Goal: Task Accomplishment & Management: Complete application form

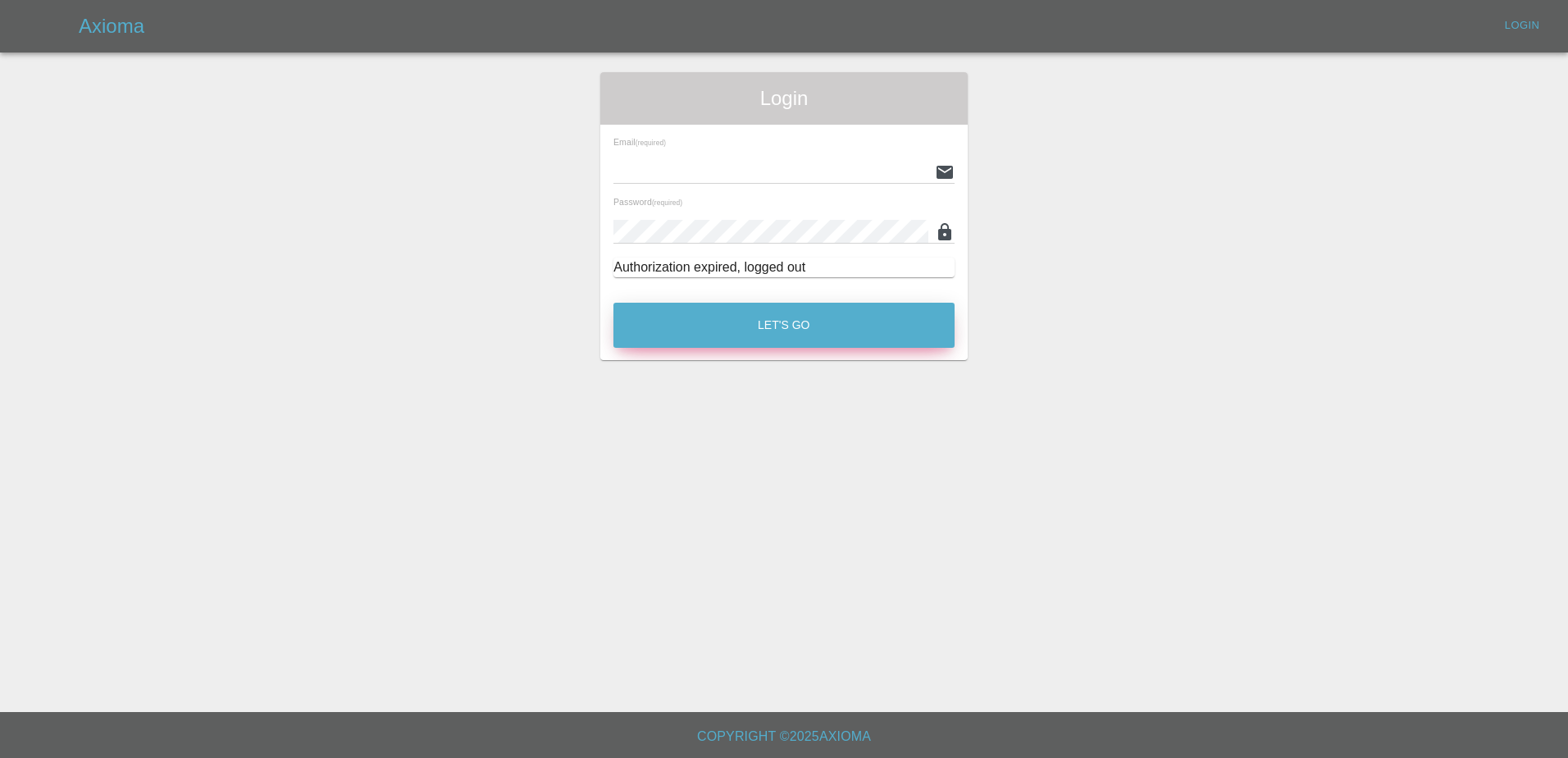
type input "[PERSON_NAME][EMAIL_ADDRESS][PERSON_NAME][DOMAIN_NAME]"
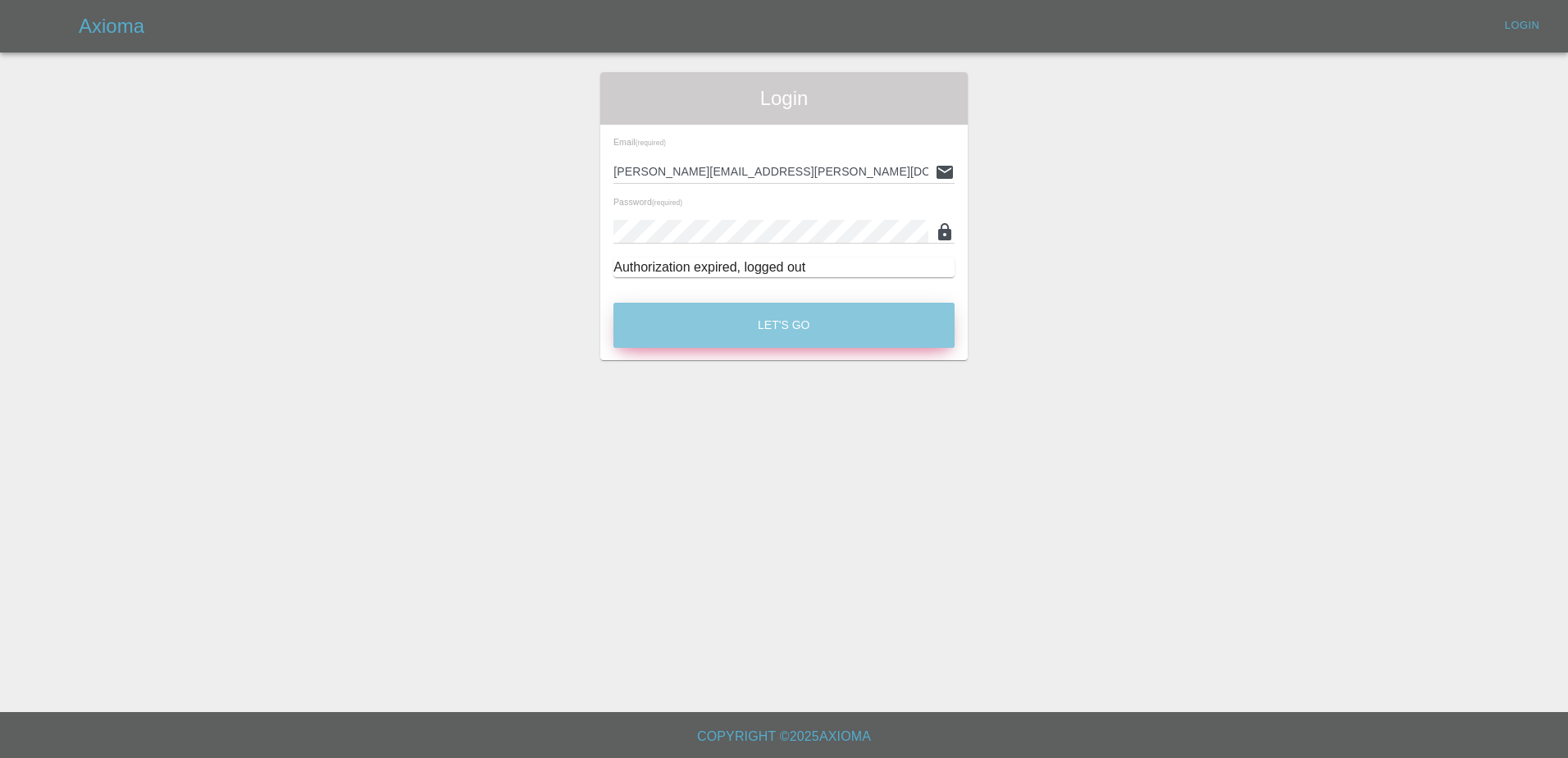
click at [832, 342] on button "Let's Go" at bounding box center [784, 326] width 341 height 46
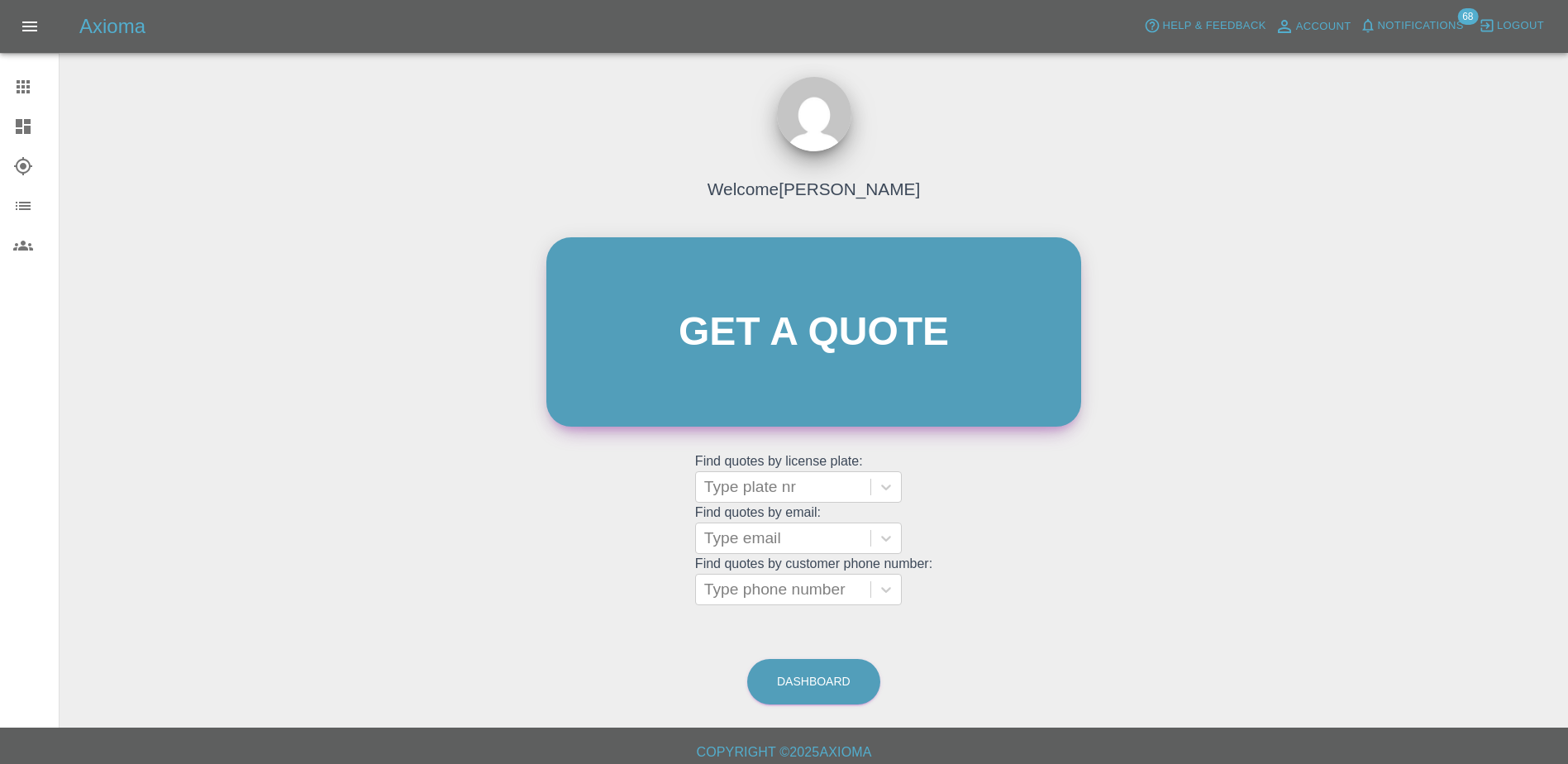
click at [781, 384] on link "Get a quote" at bounding box center [813, 332] width 534 height 190
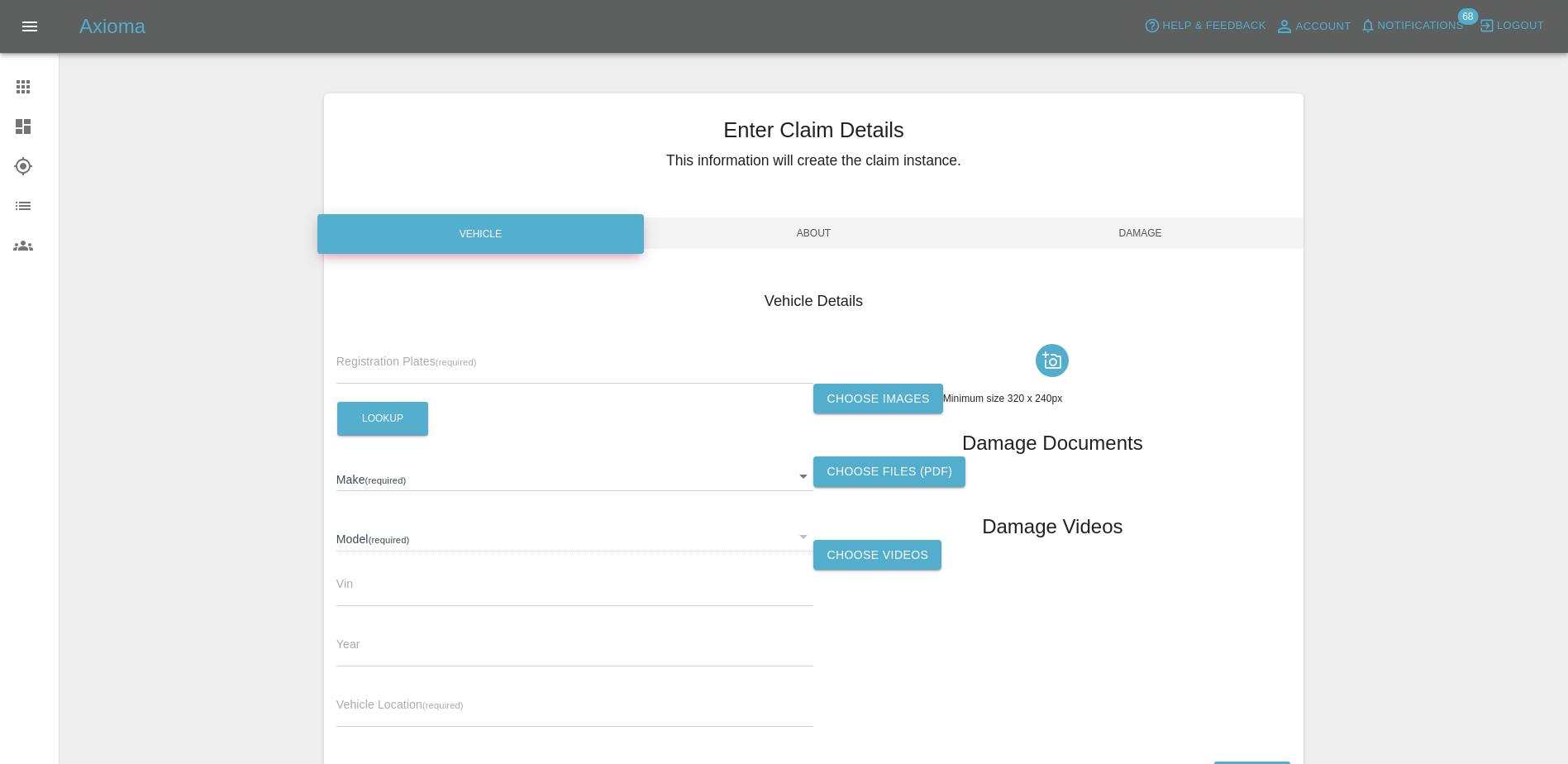
click at [427, 363] on input "text" at bounding box center [575, 371] width 478 height 24
click at [448, 371] on input "text" at bounding box center [575, 371] width 478 height 24
paste input "DT25 VGG"
click at [373, 366] on input "DT25 VGG" at bounding box center [575, 371] width 478 height 24
click at [369, 365] on input "DT25 VGG" at bounding box center [575, 371] width 478 height 24
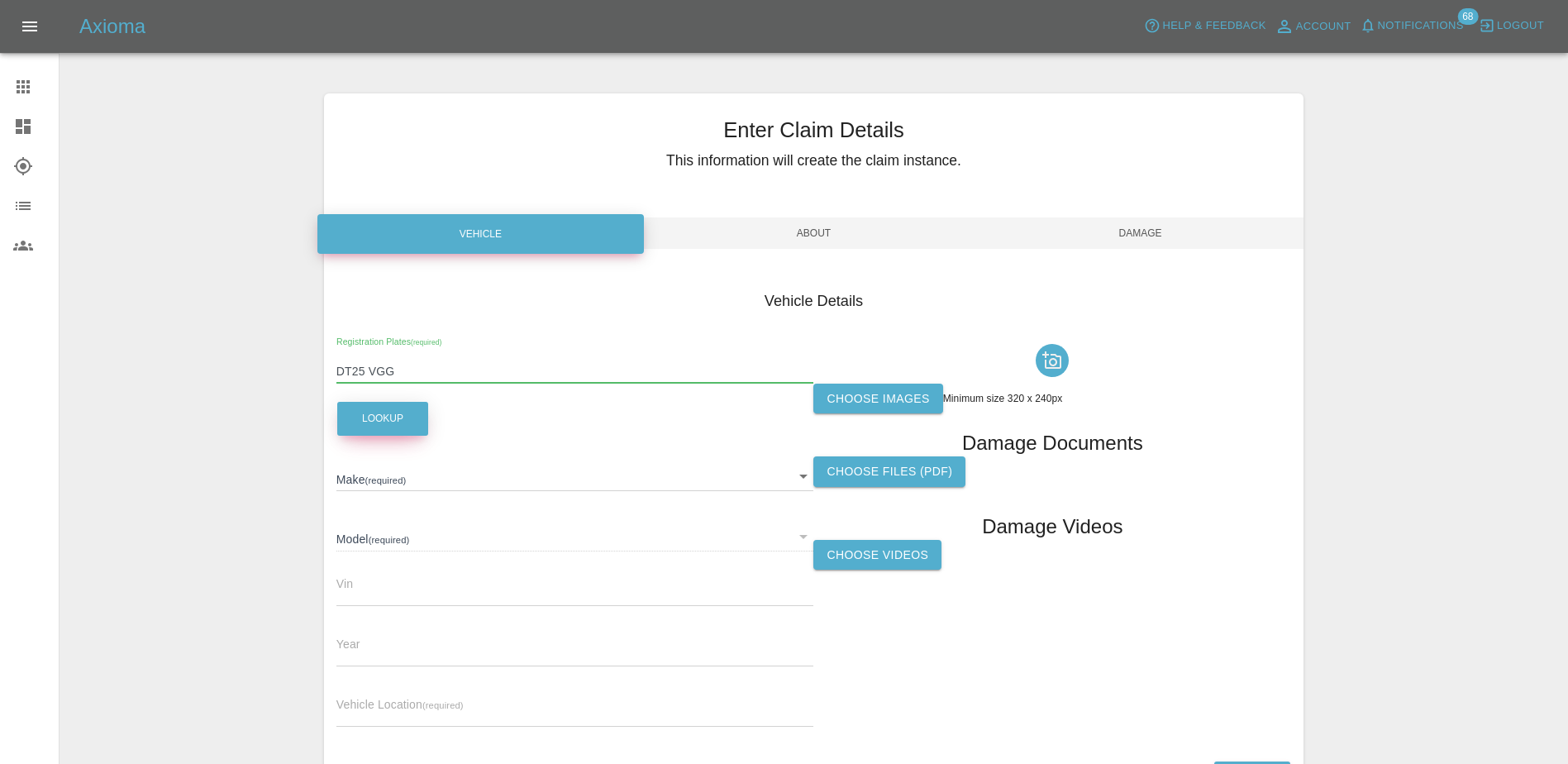
type input "DT25 VGG"
click at [392, 421] on button "Lookup" at bounding box center [382, 418] width 91 height 34
type input "JAECOO"
type input "7 PHEV LUXURY"
type input "[US_VEHICLE_IDENTIFICATION_NUMBER]"
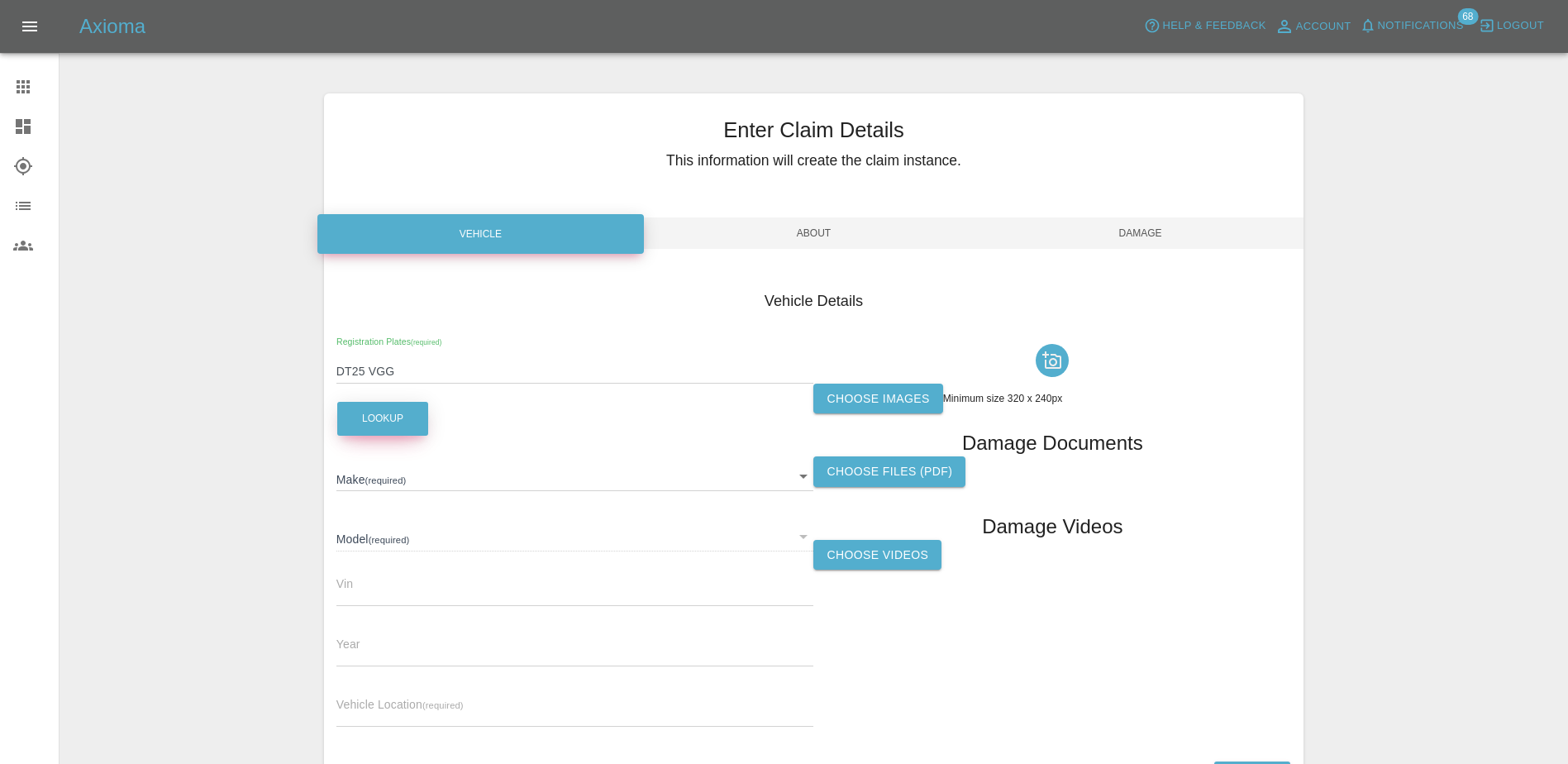
type input "2025"
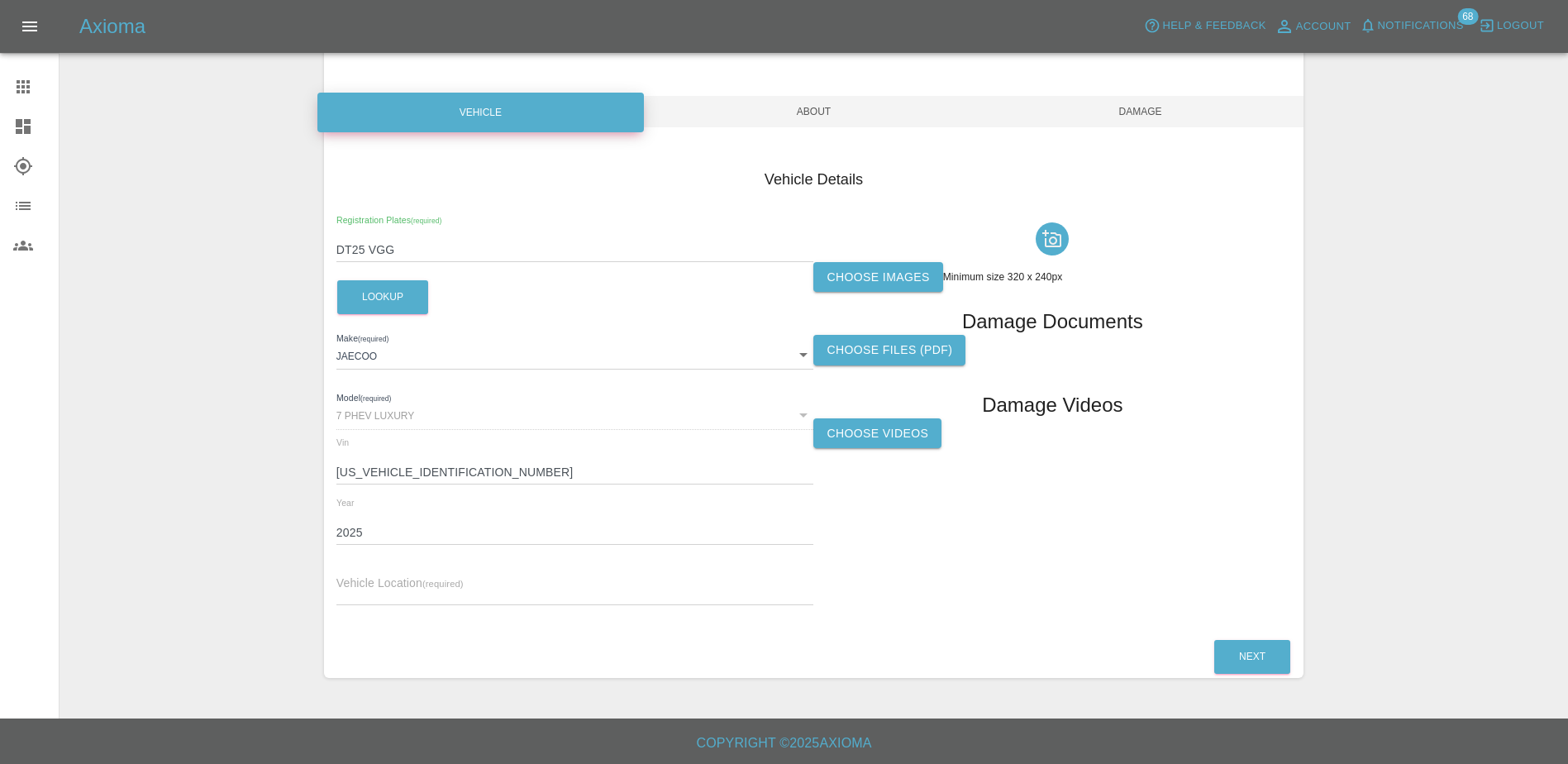
scroll to position [123, 0]
click at [420, 584] on input "text" at bounding box center [575, 592] width 478 height 24
click at [442, 428] on div "7 PHEV LUXURY" at bounding box center [575, 414] width 478 height 30
click at [442, 583] on input "text" at bounding box center [575, 592] width 478 height 24
paste input "[STREET_ADDRESS]"
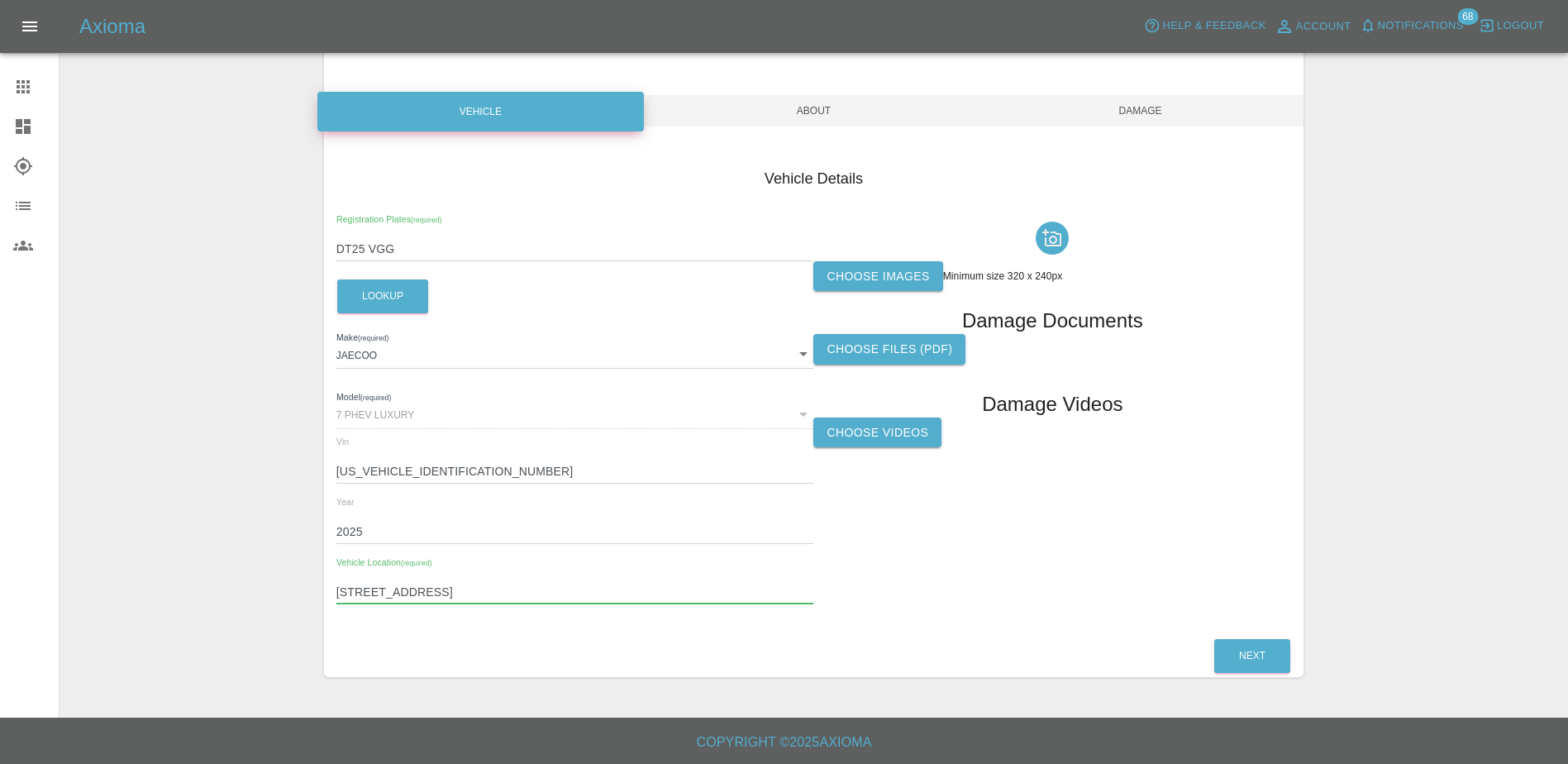
type input "[STREET_ADDRESS]"
click at [791, 251] on input "DT25 VGG" at bounding box center [575, 249] width 478 height 24
click at [860, 271] on label "Choose images" at bounding box center [877, 276] width 129 height 31
click at [0, 0] on input "Choose images" at bounding box center [0, 0] width 0 height 0
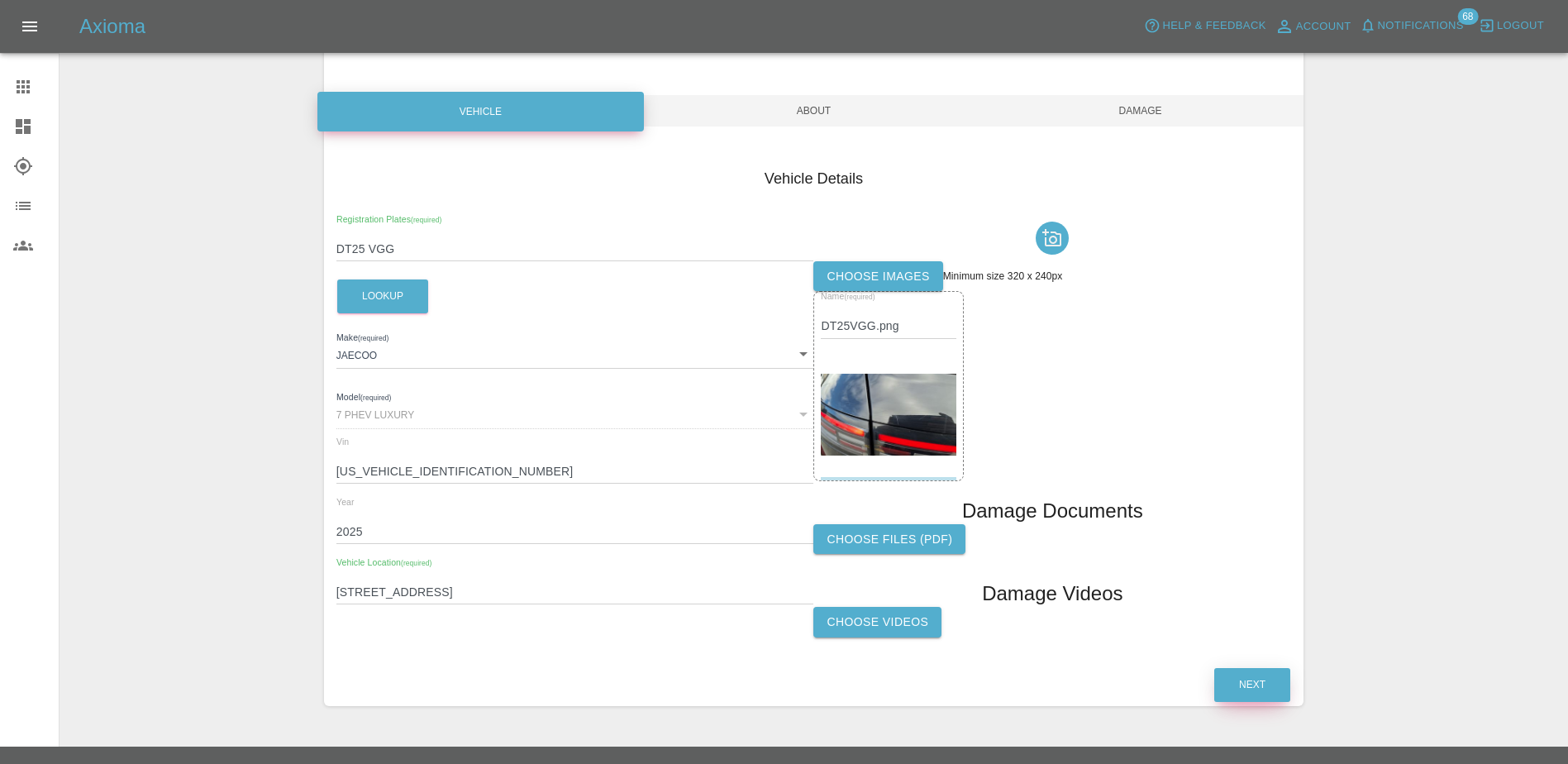
click at [1255, 674] on button "Next" at bounding box center [1252, 685] width 76 height 34
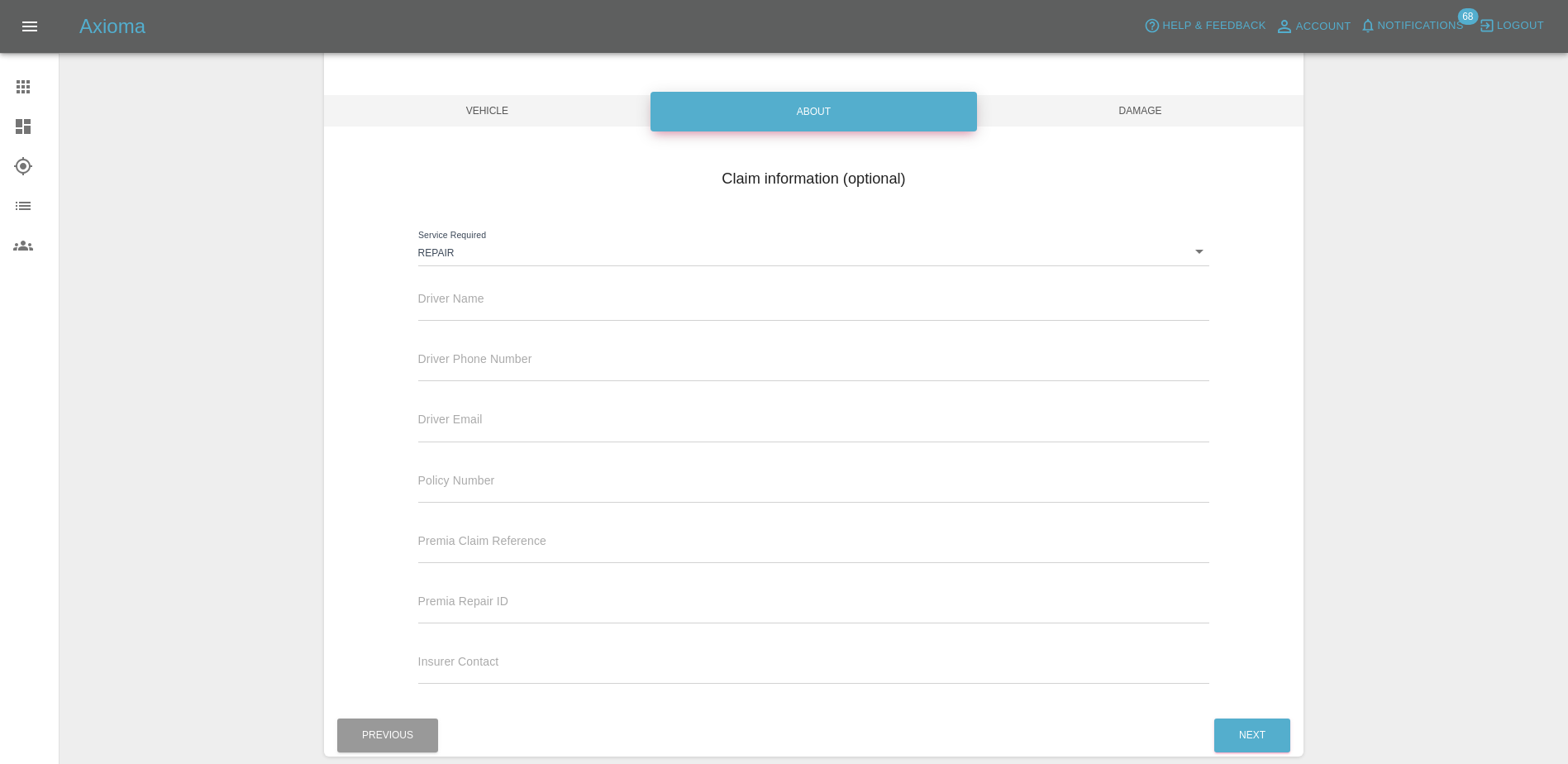
click at [452, 297] on input "text" at bounding box center [814, 308] width 792 height 24
click at [465, 307] on input "text" at bounding box center [814, 308] width 792 height 24
paste input "[PERSON_NAME]"
type input "[PERSON_NAME]"
click at [464, 350] on div "Driver Phone Number" at bounding box center [814, 358] width 792 height 46
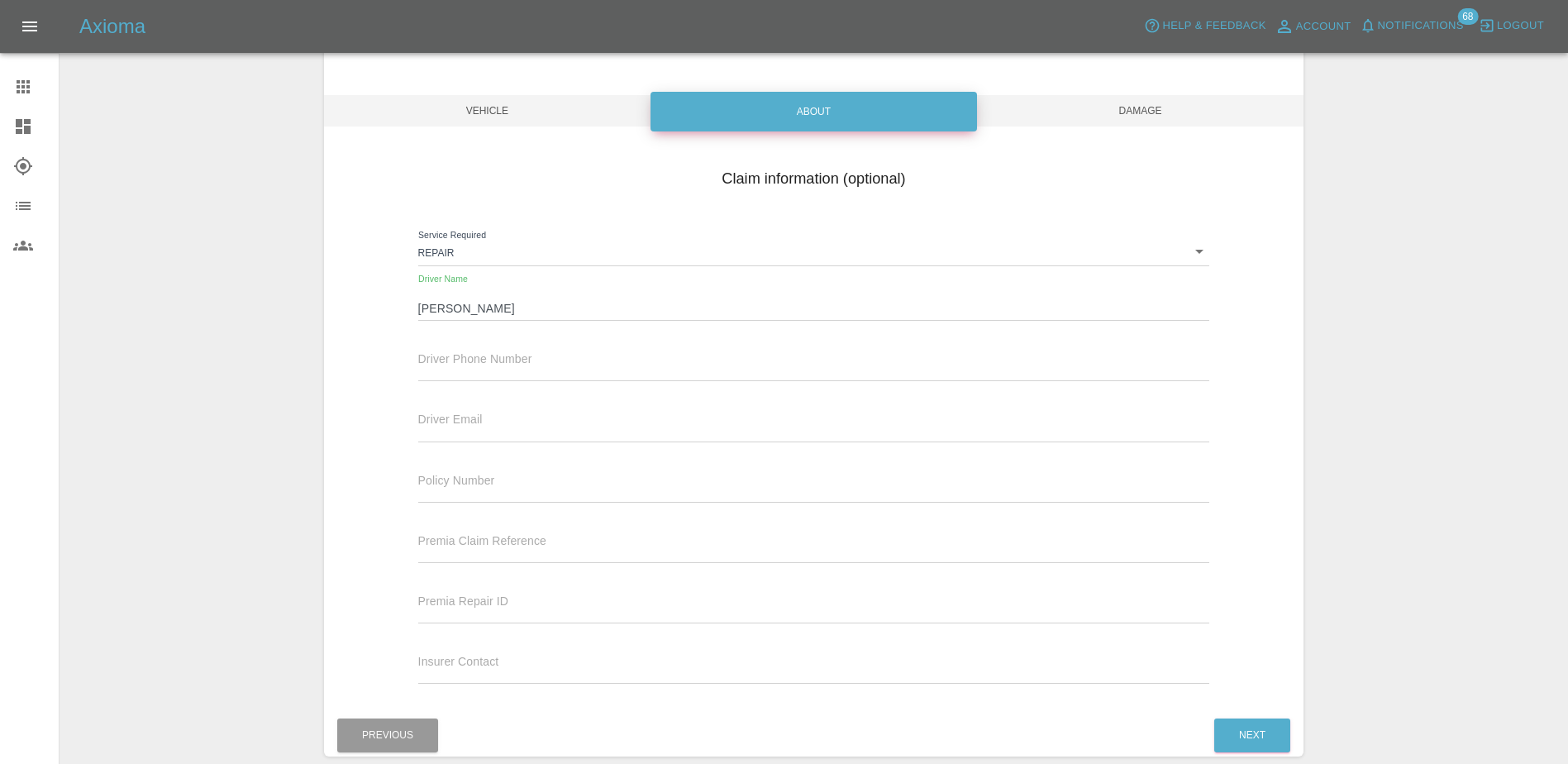
click at [467, 356] on span "Driver Phone Number" at bounding box center [474, 358] width 114 height 13
click at [505, 361] on input "text" at bounding box center [814, 369] width 792 height 24
click at [452, 371] on input "text" at bounding box center [814, 369] width 792 height 24
paste input "07944223311"
type input "07944223311"
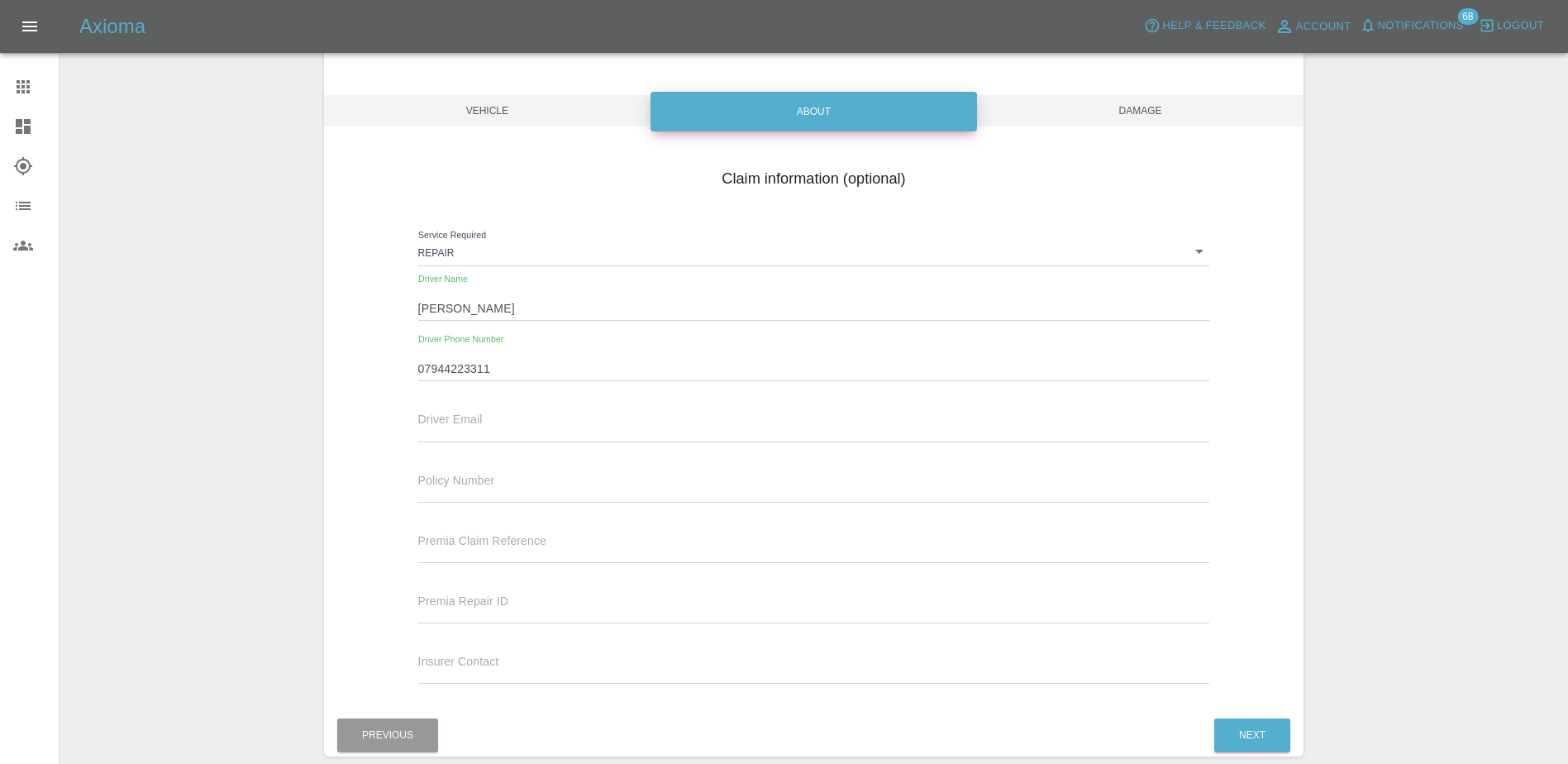
click at [537, 442] on div "Driver Email" at bounding box center [814, 425] width 817 height 60
drag, startPoint x: 534, startPoint y: 431, endPoint x: 631, endPoint y: 424, distance: 97.3
click at [534, 431] on input "text" at bounding box center [814, 429] width 792 height 24
click at [525, 434] on input "text" at bounding box center [814, 429] width 792 height 24
paste input "[EMAIL_ADDRESS][DOMAIN_NAME]"
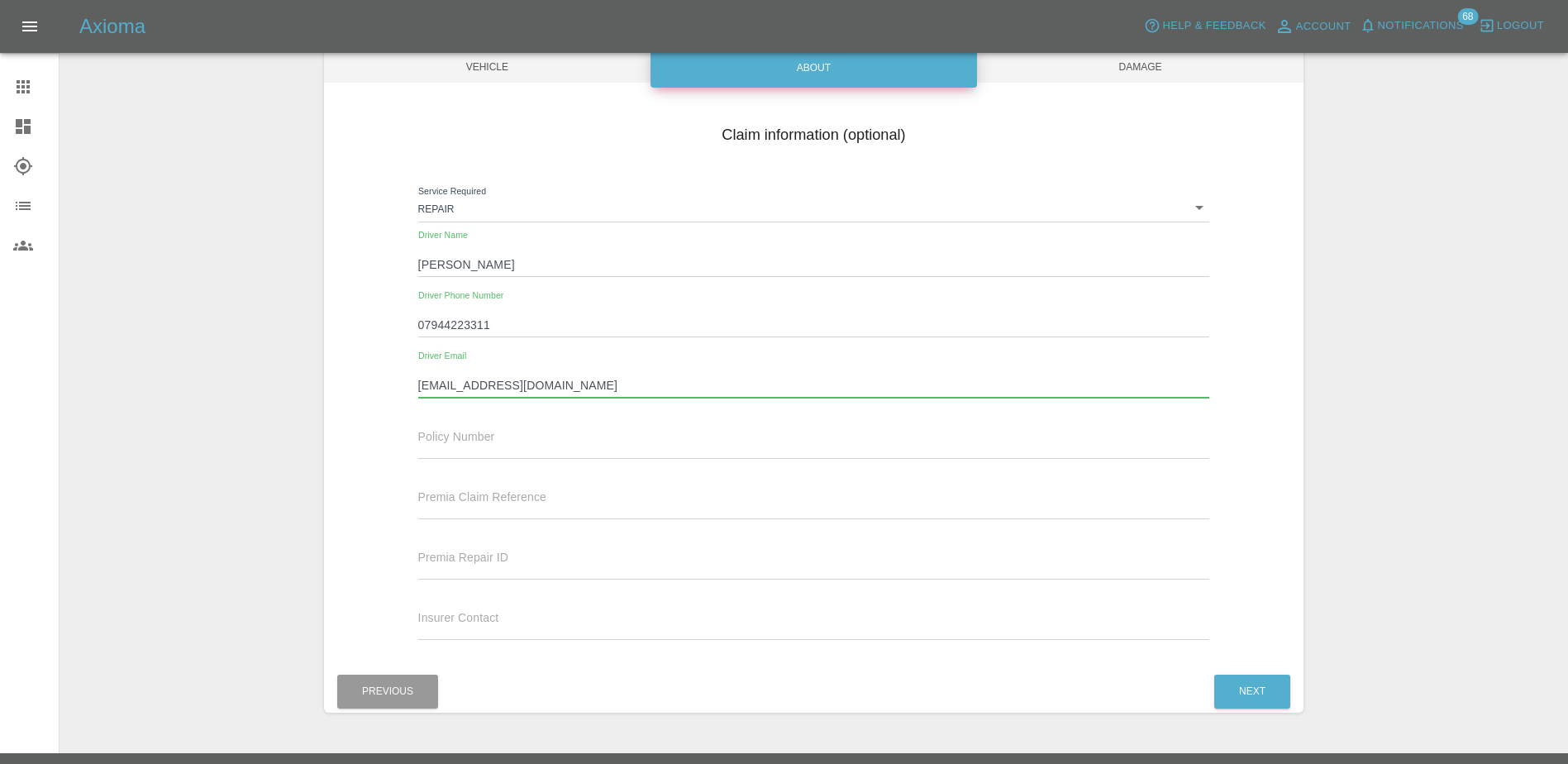
scroll to position [202, 0]
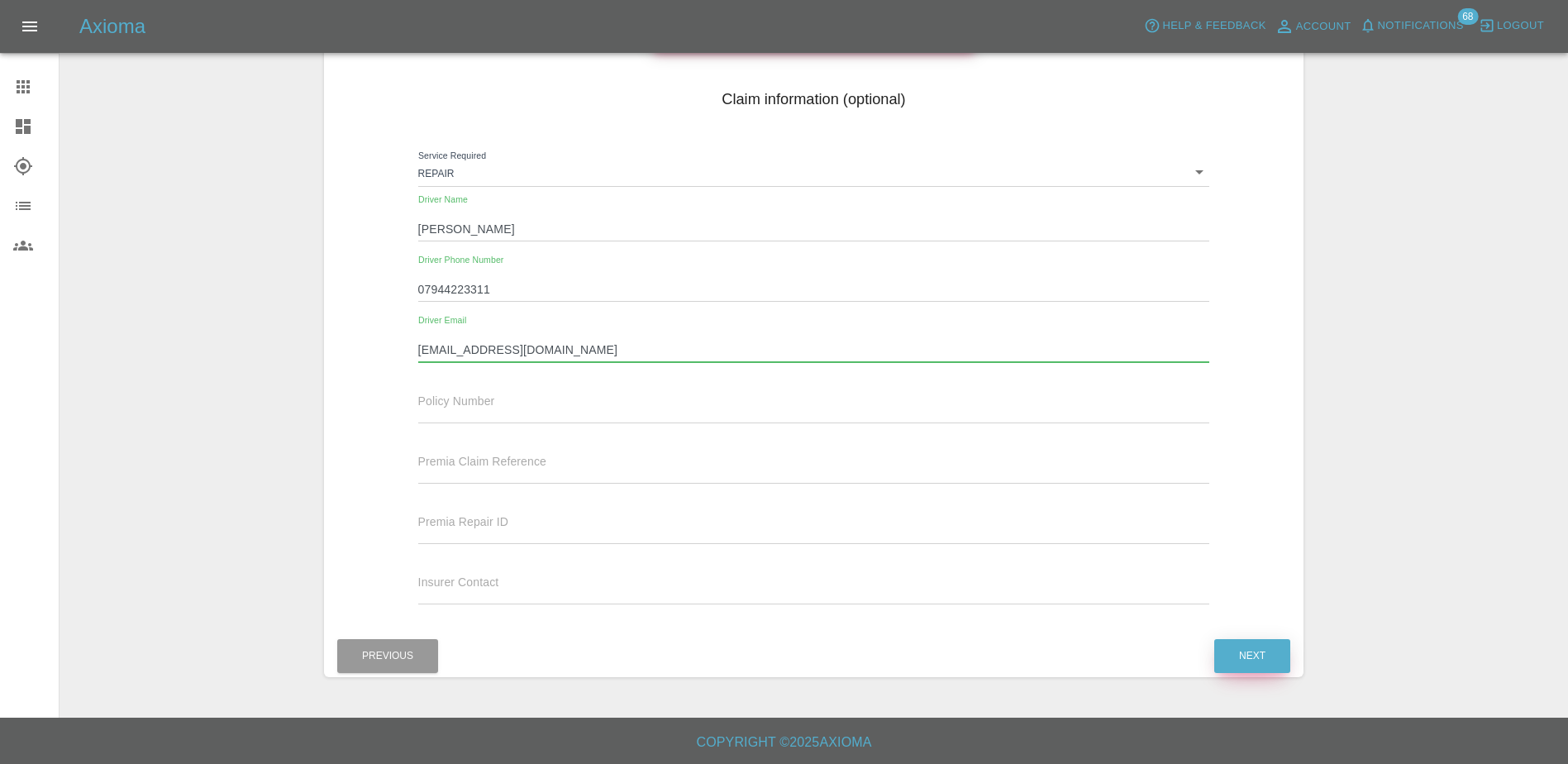
type input "[EMAIL_ADDRESS][DOMAIN_NAME]"
click at [1258, 659] on button "Next" at bounding box center [1252, 655] width 76 height 34
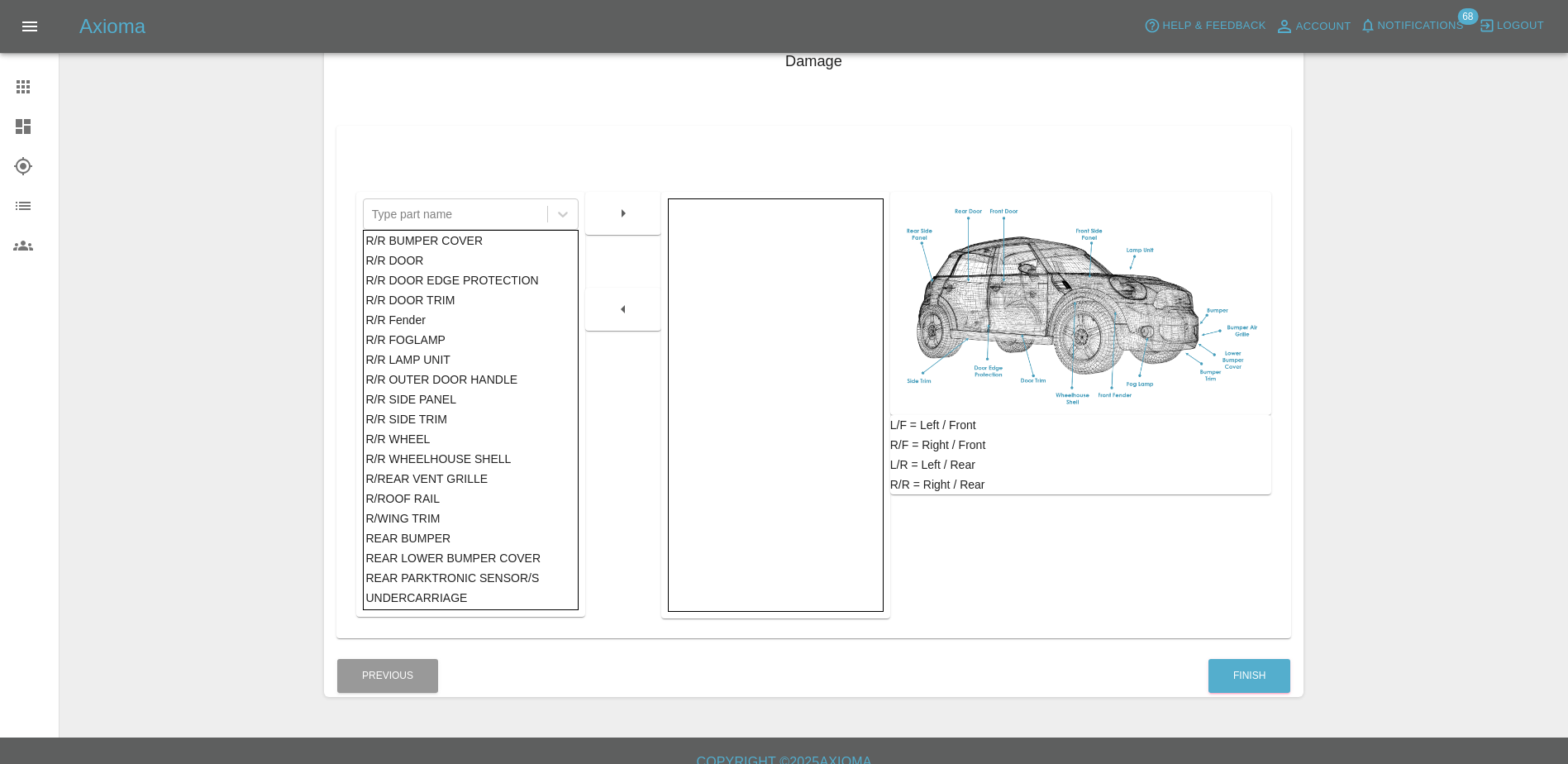
scroll to position [259, 0]
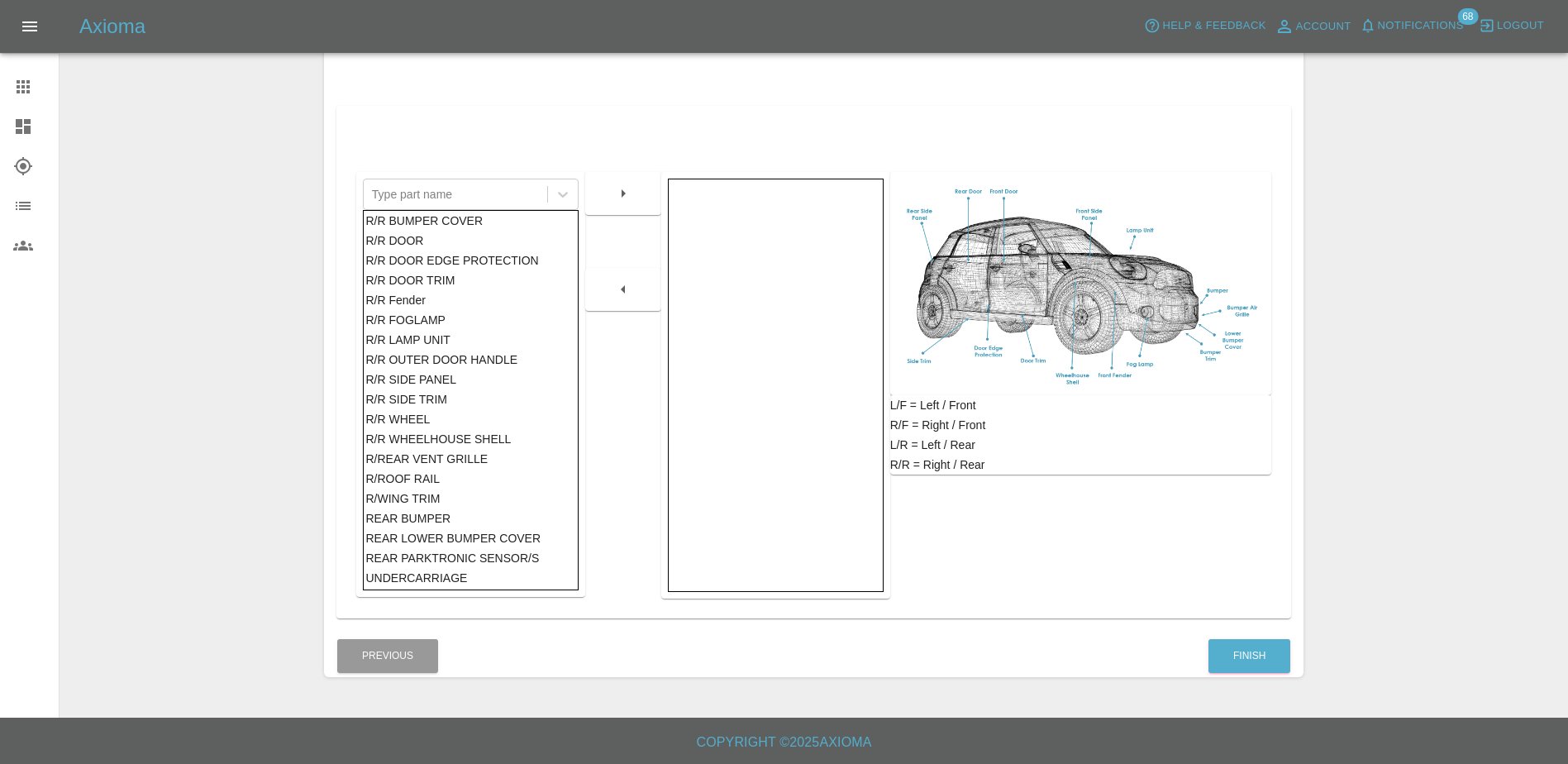
click at [457, 378] on div "R/R SIDE PANEL" at bounding box center [470, 379] width 210 height 19
click at [628, 193] on icon "button" at bounding box center [623, 193] width 19 height 19
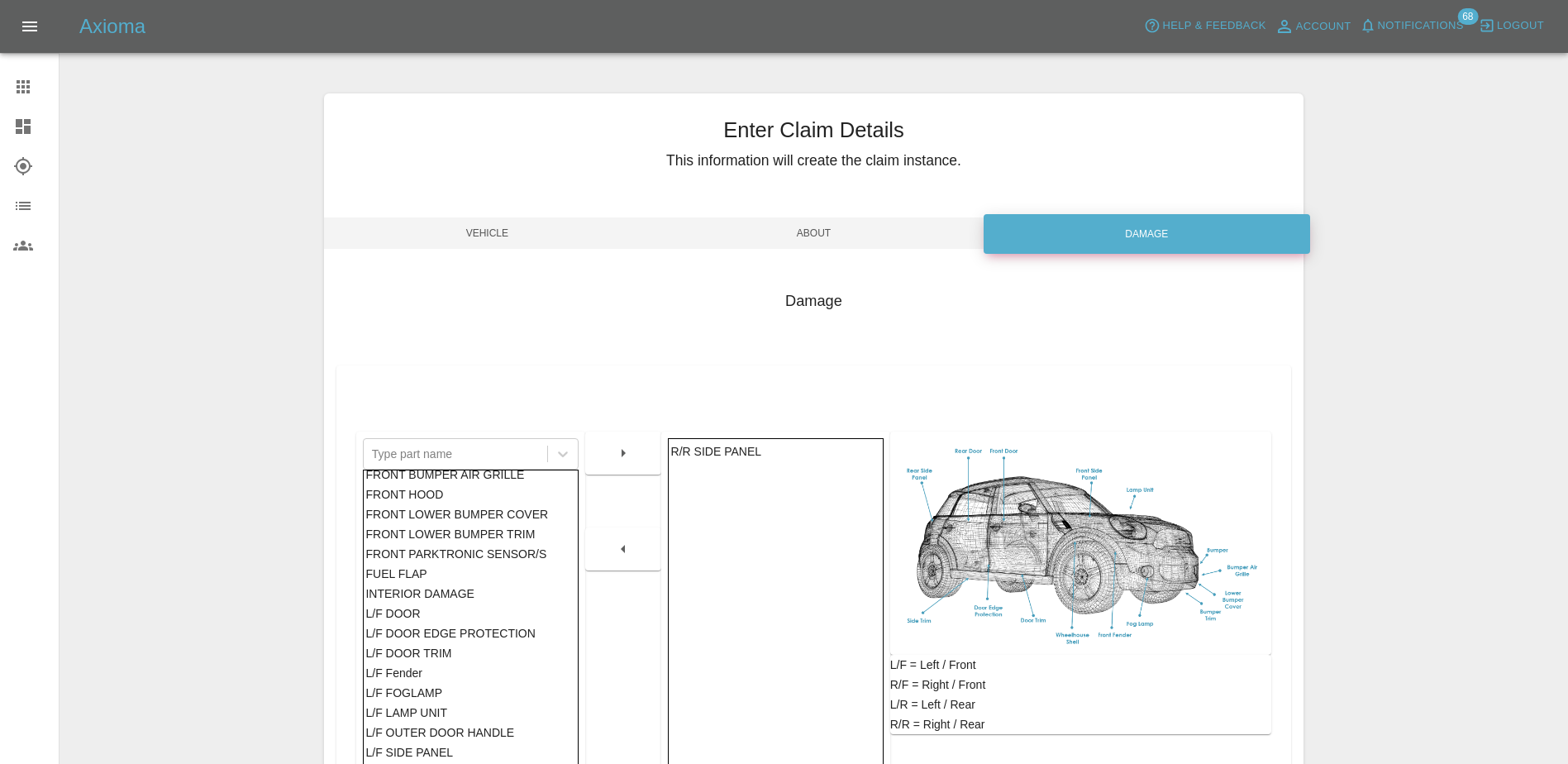
scroll to position [0, 0]
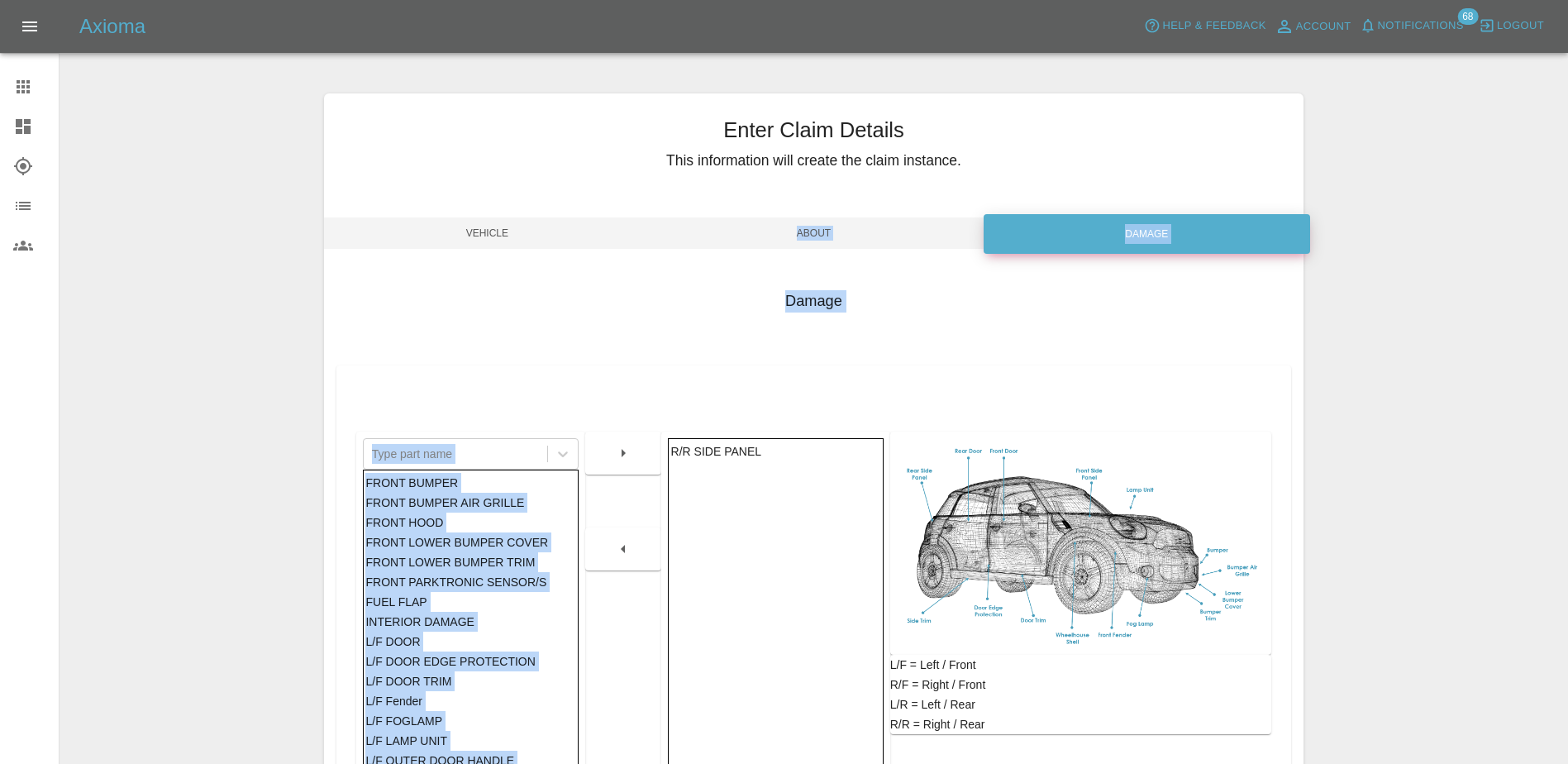
drag, startPoint x: 606, startPoint y: 350, endPoint x: 683, endPoint y: 231, distance: 141.7
click at [683, 231] on div "Enter Claim Details This information will create the claim instance. Vehicle Ab…" at bounding box center [813, 515] width 979 height 843
drag, startPoint x: 683, startPoint y: 231, endPoint x: 632, endPoint y: 378, distance: 155.6
click at [632, 378] on div at bounding box center [623, 618] width 76 height 479
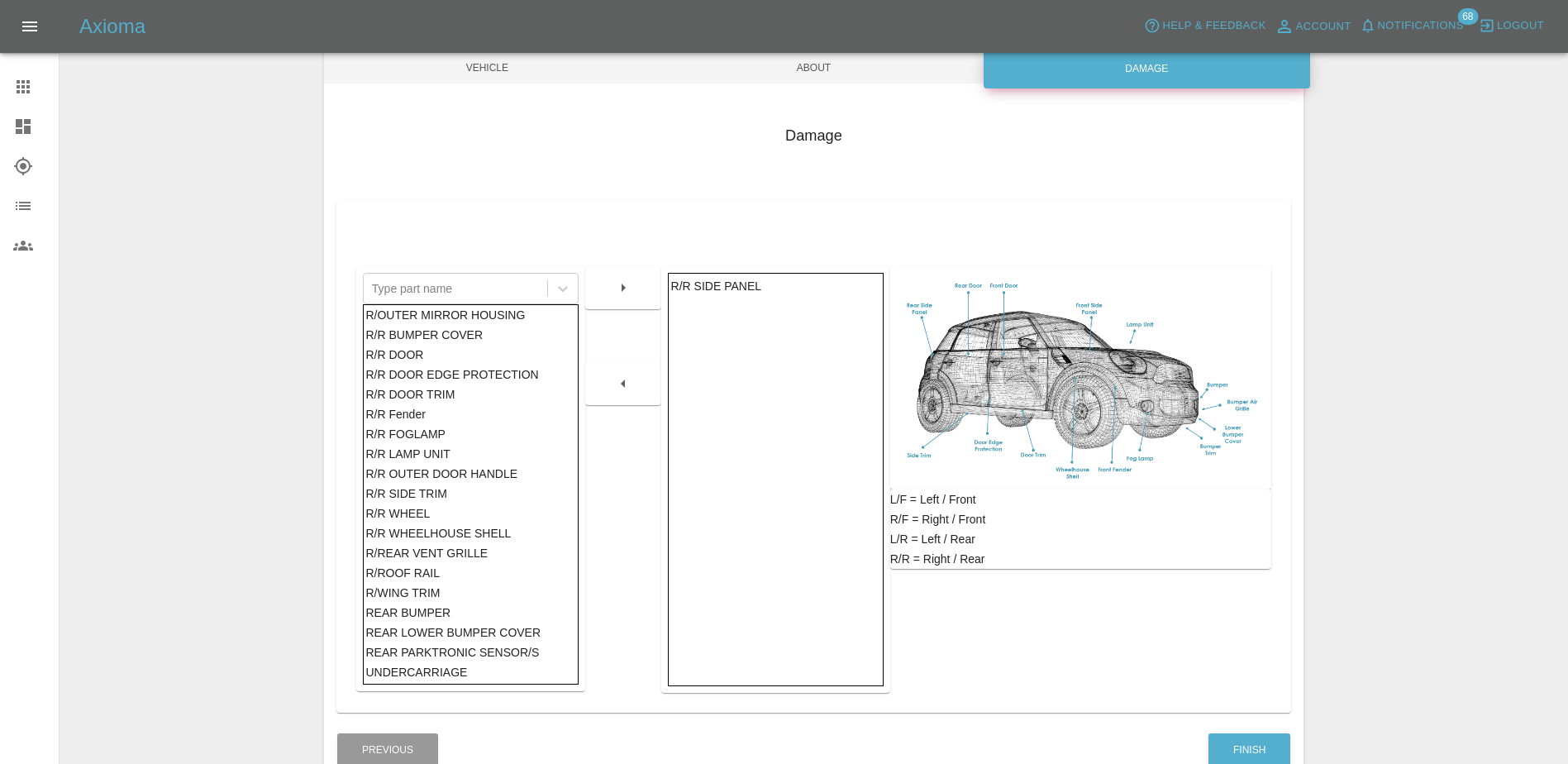
scroll to position [248, 0]
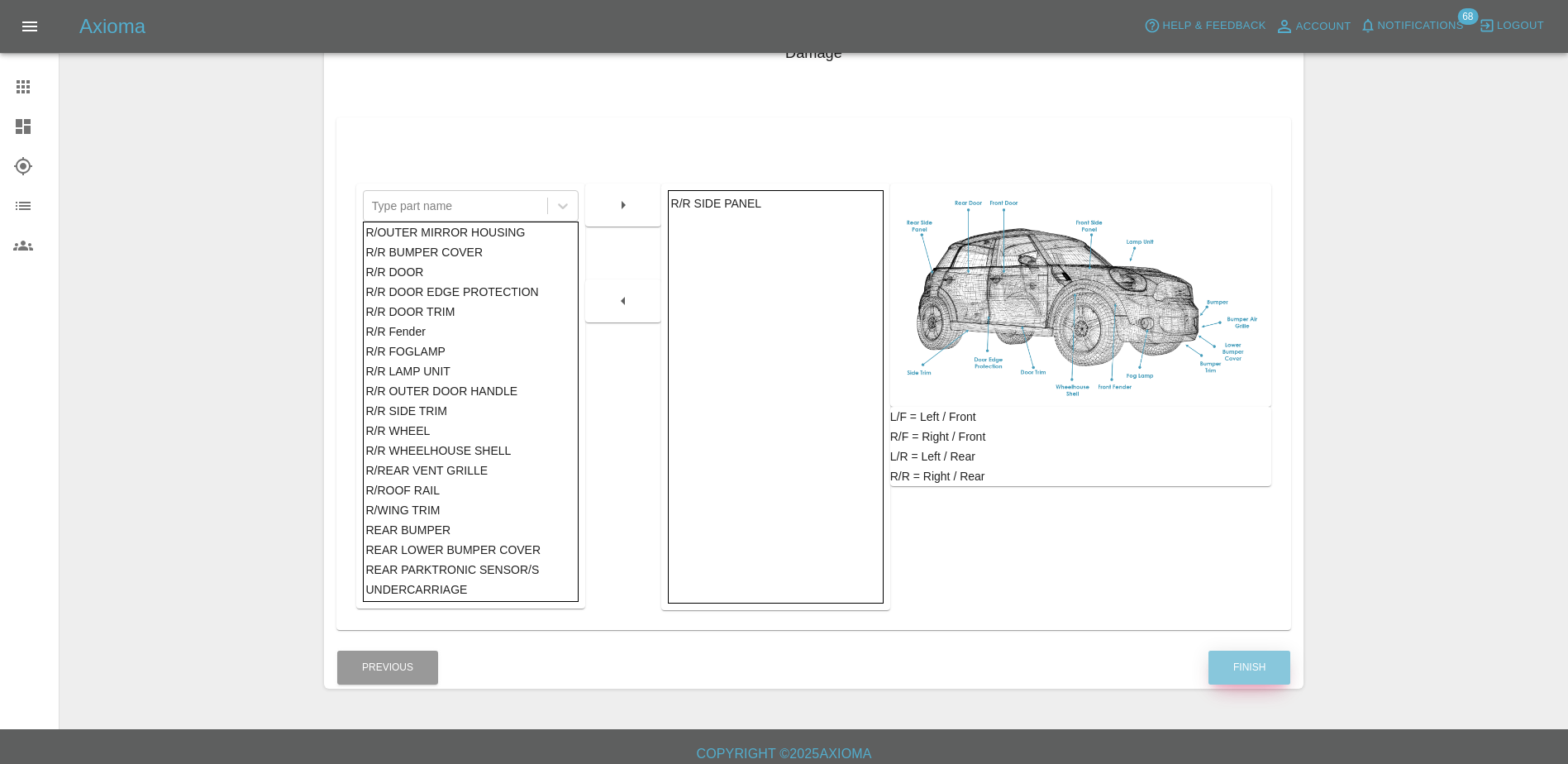
click at [1252, 663] on button "Finish" at bounding box center [1249, 667] width 82 height 34
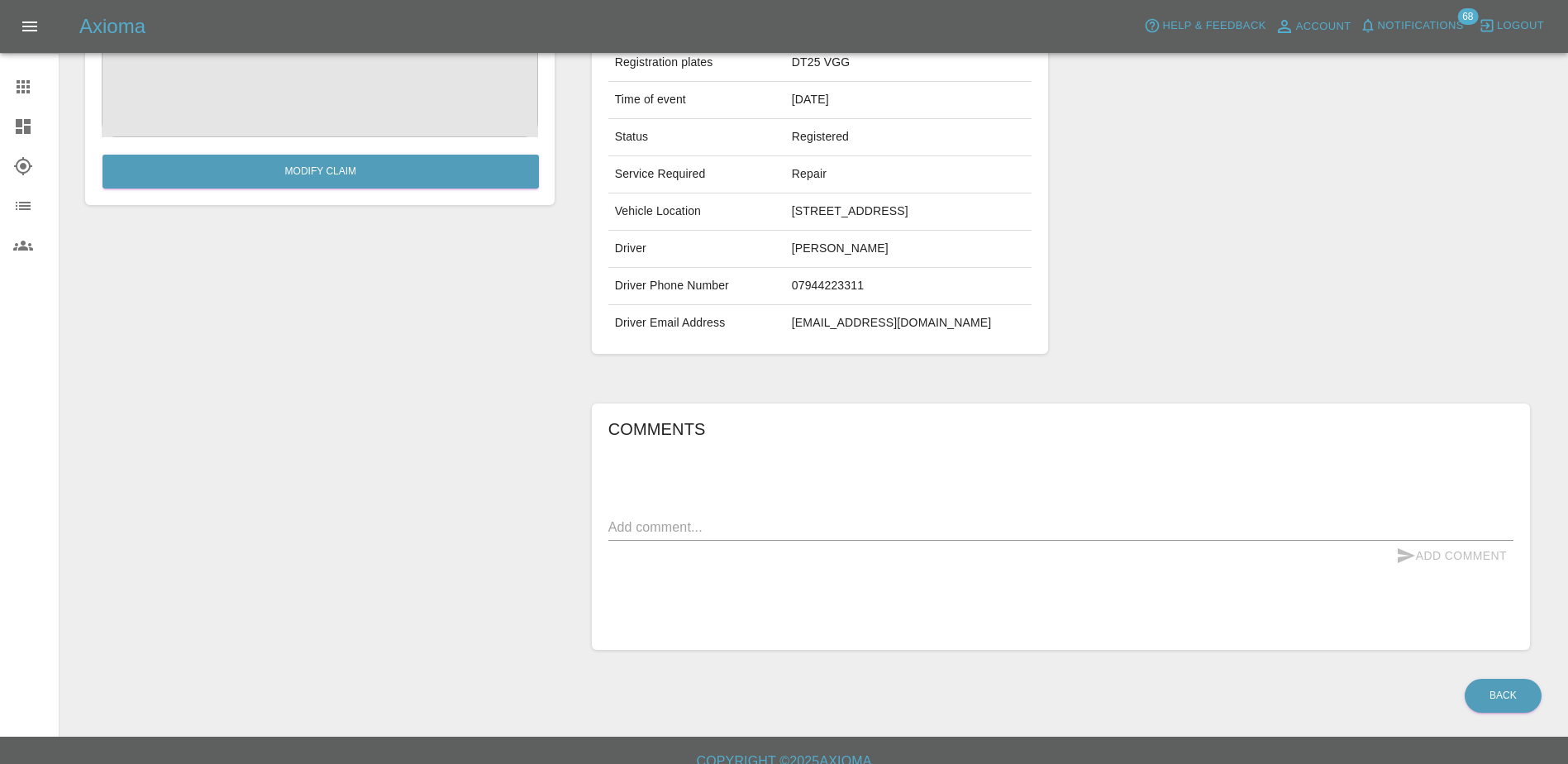
scroll to position [248, 0]
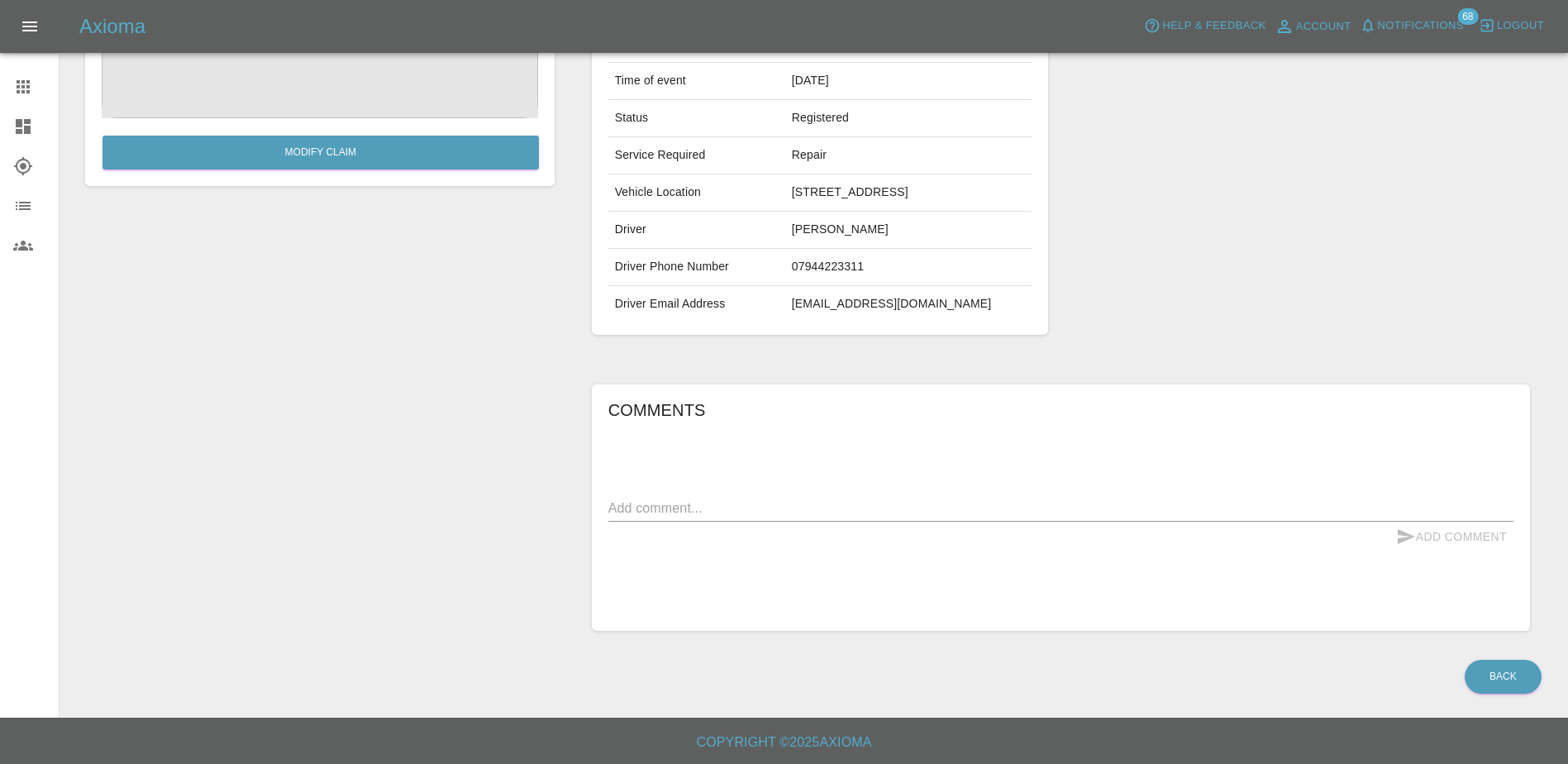
click at [826, 518] on textarea at bounding box center [1061, 508] width 905 height 19
type textarea "M"
type textarea "multiple scratches on rear wing/boot"
click at [1460, 552] on button "Add Comment" at bounding box center [1451, 536] width 124 height 31
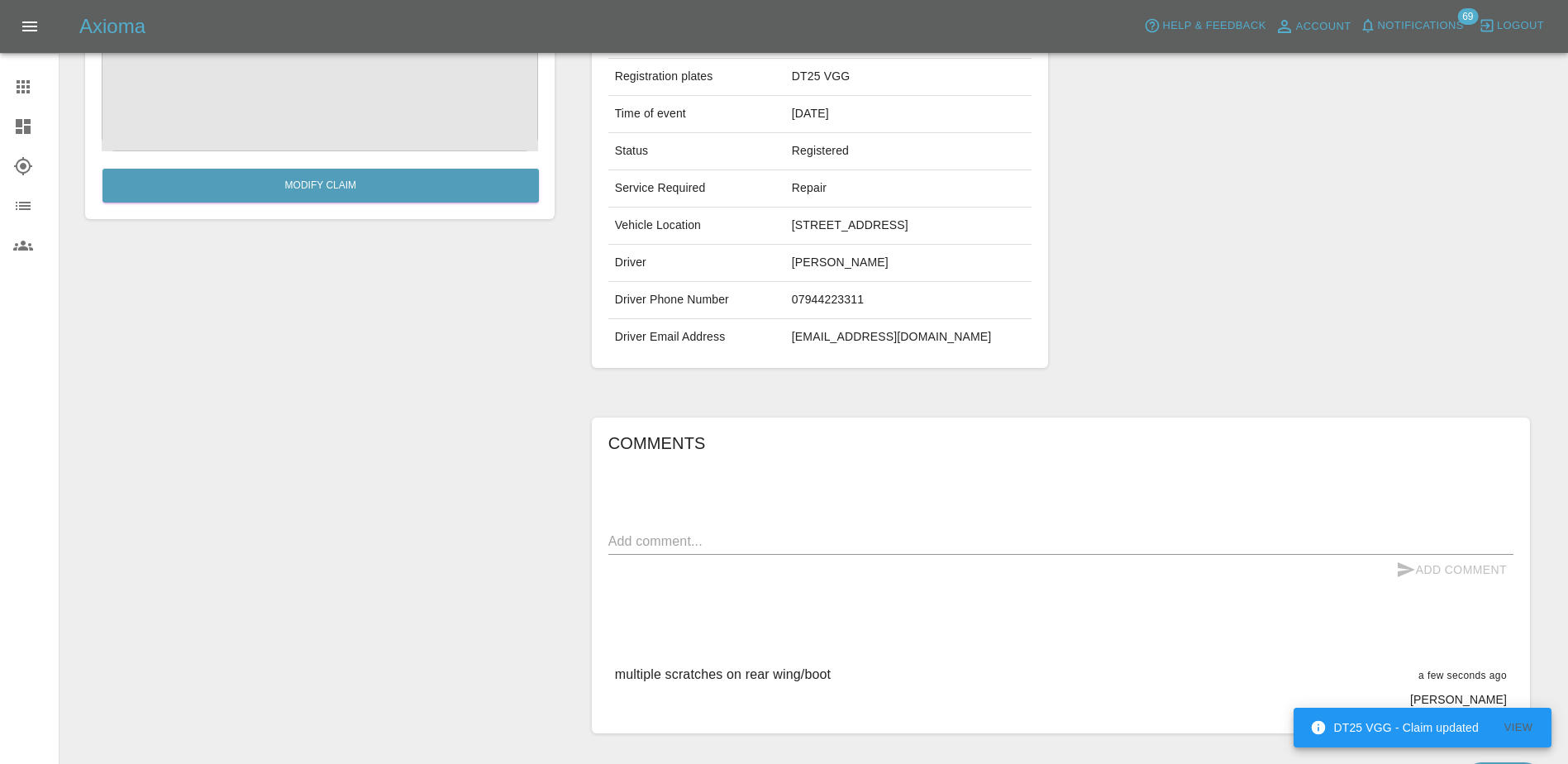
scroll to position [34, 0]
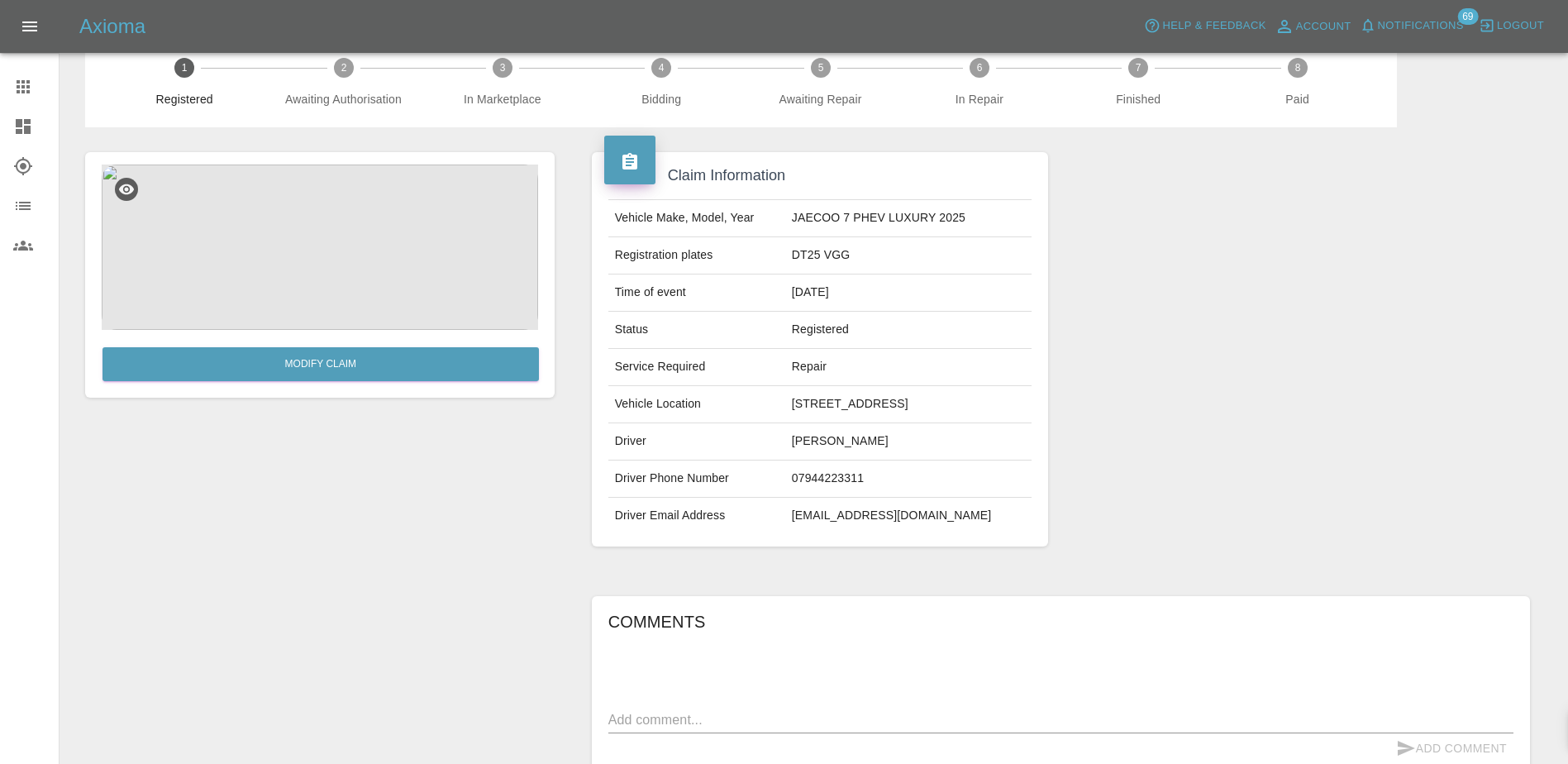
click at [1399, 17] on span "Notifications" at bounding box center [1420, 26] width 86 height 19
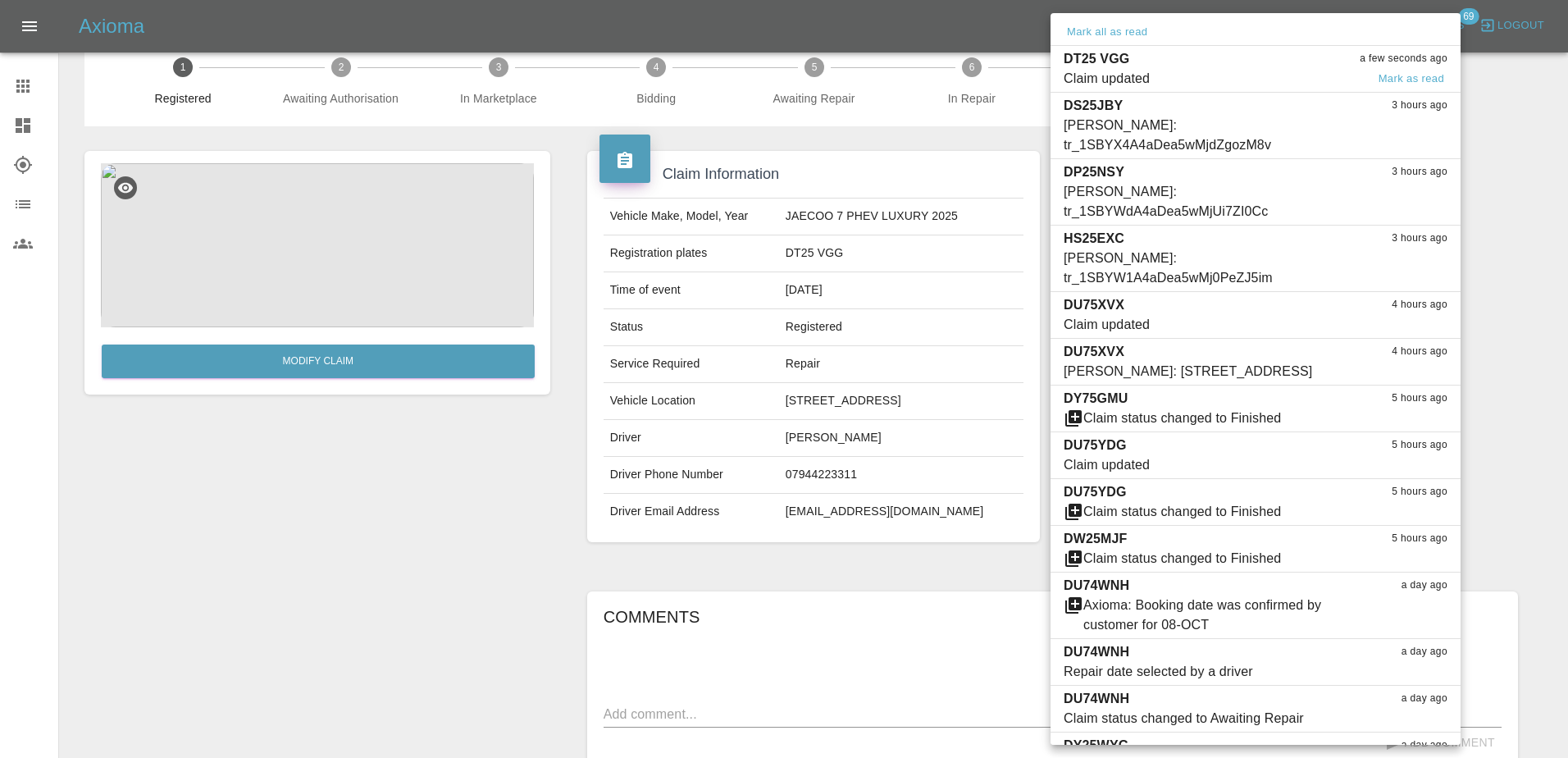
click at [1241, 85] on span "Claim updated" at bounding box center [1214, 79] width 302 height 19
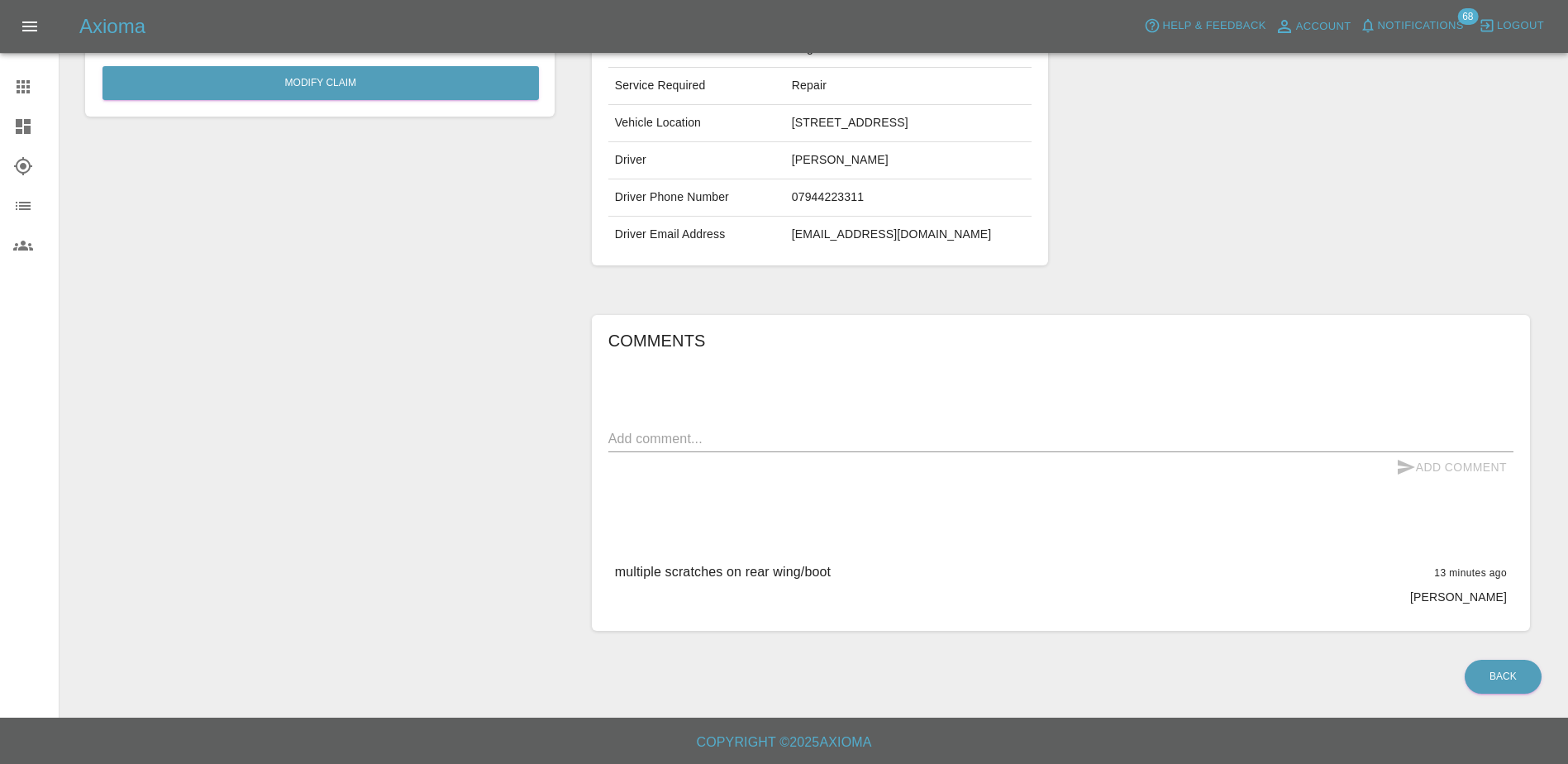
scroll to position [0, 0]
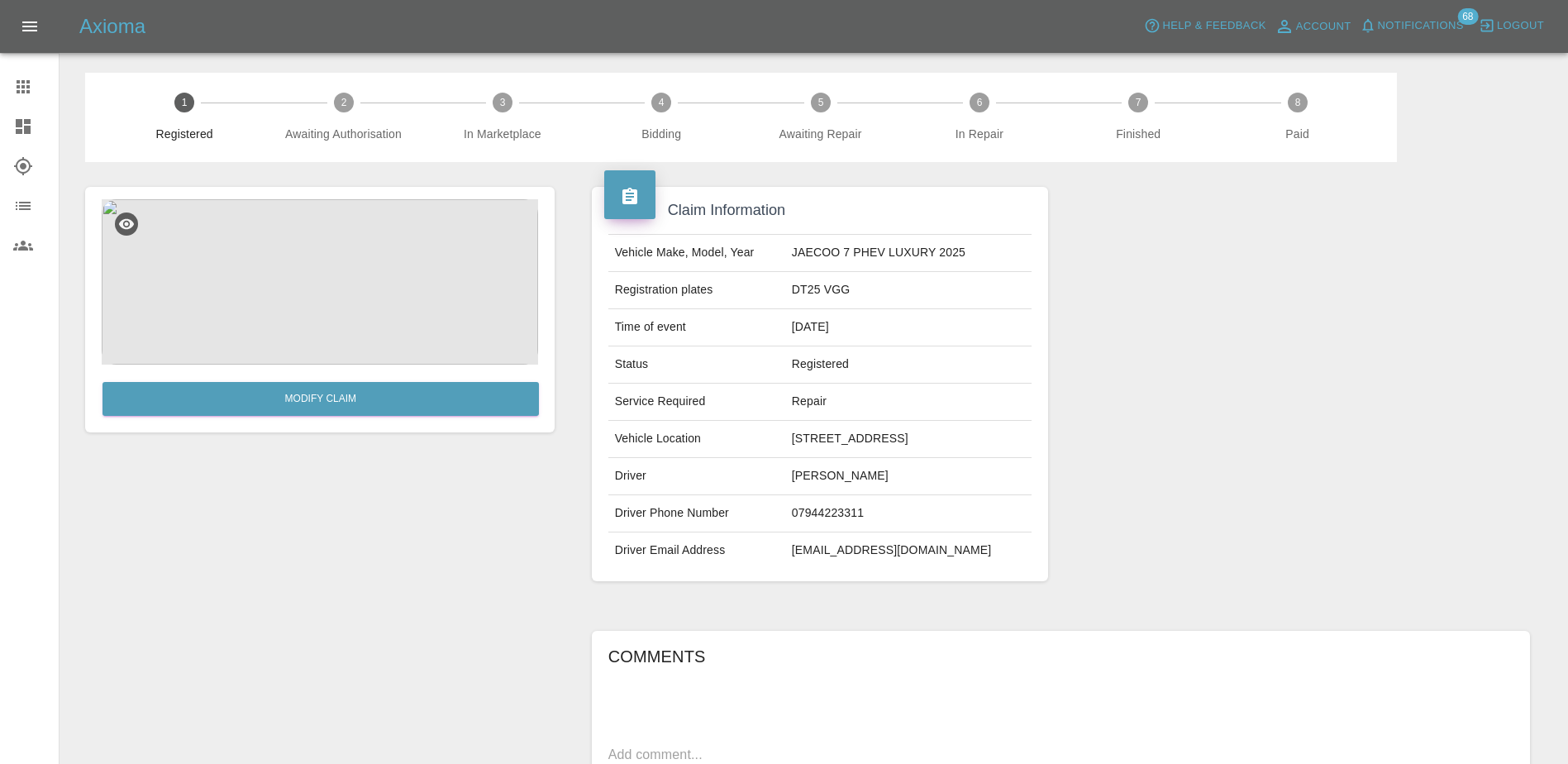
click at [34, 88] on div at bounding box center [36, 86] width 46 height 19
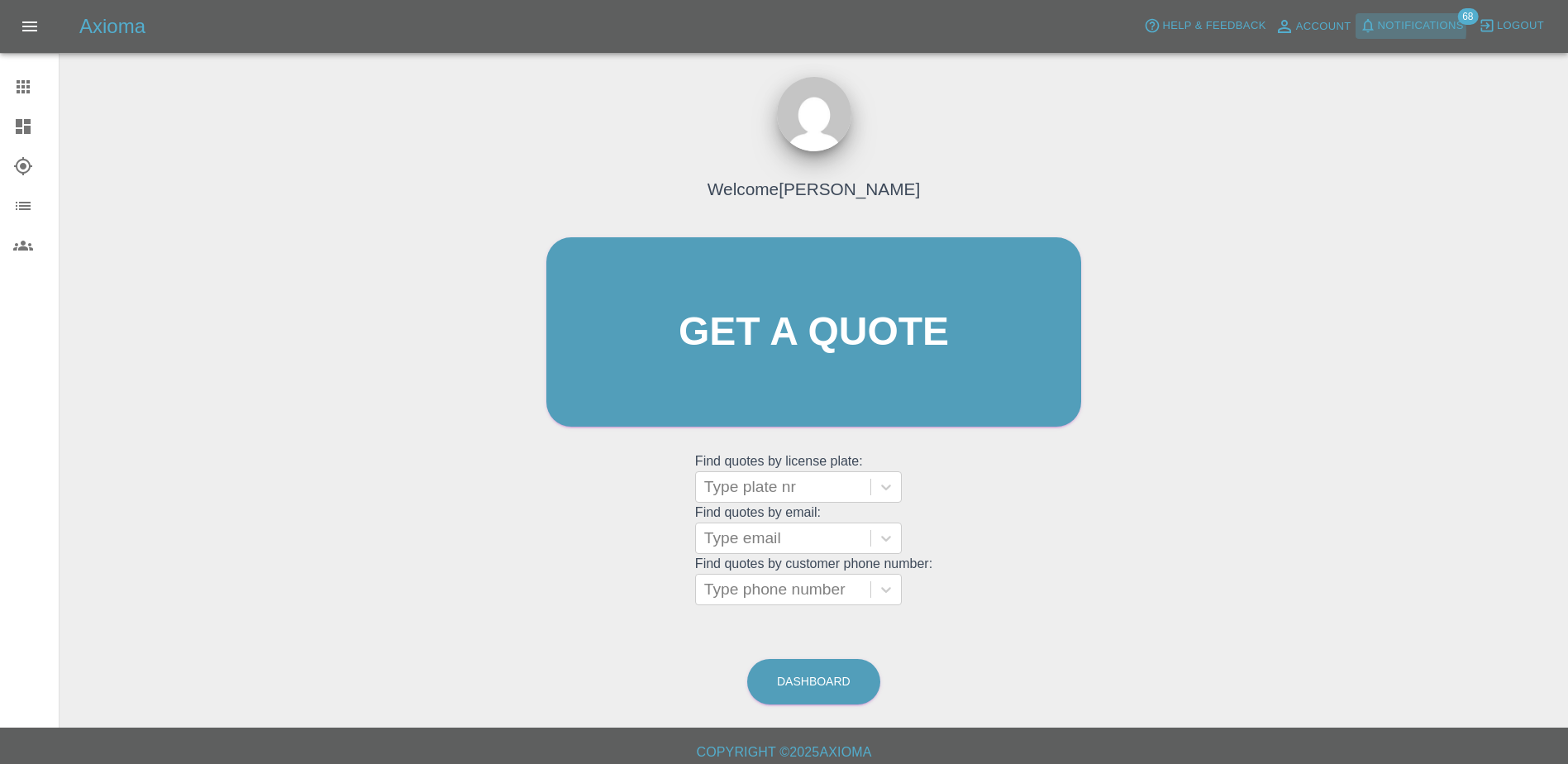
click at [1412, 31] on span "Notifications" at bounding box center [1420, 26] width 86 height 19
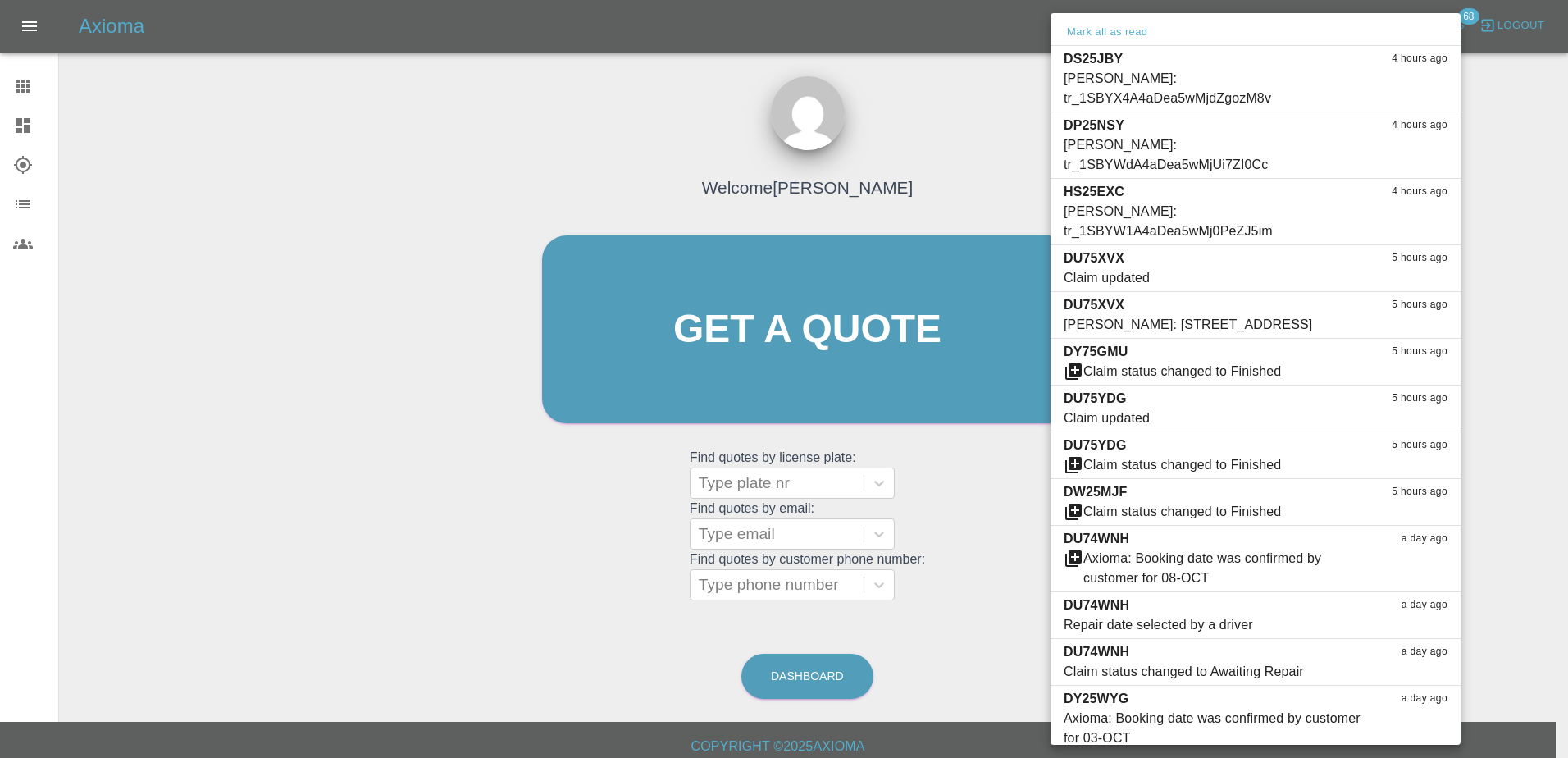
click at [746, 482] on div at bounding box center [784, 379] width 1568 height 758
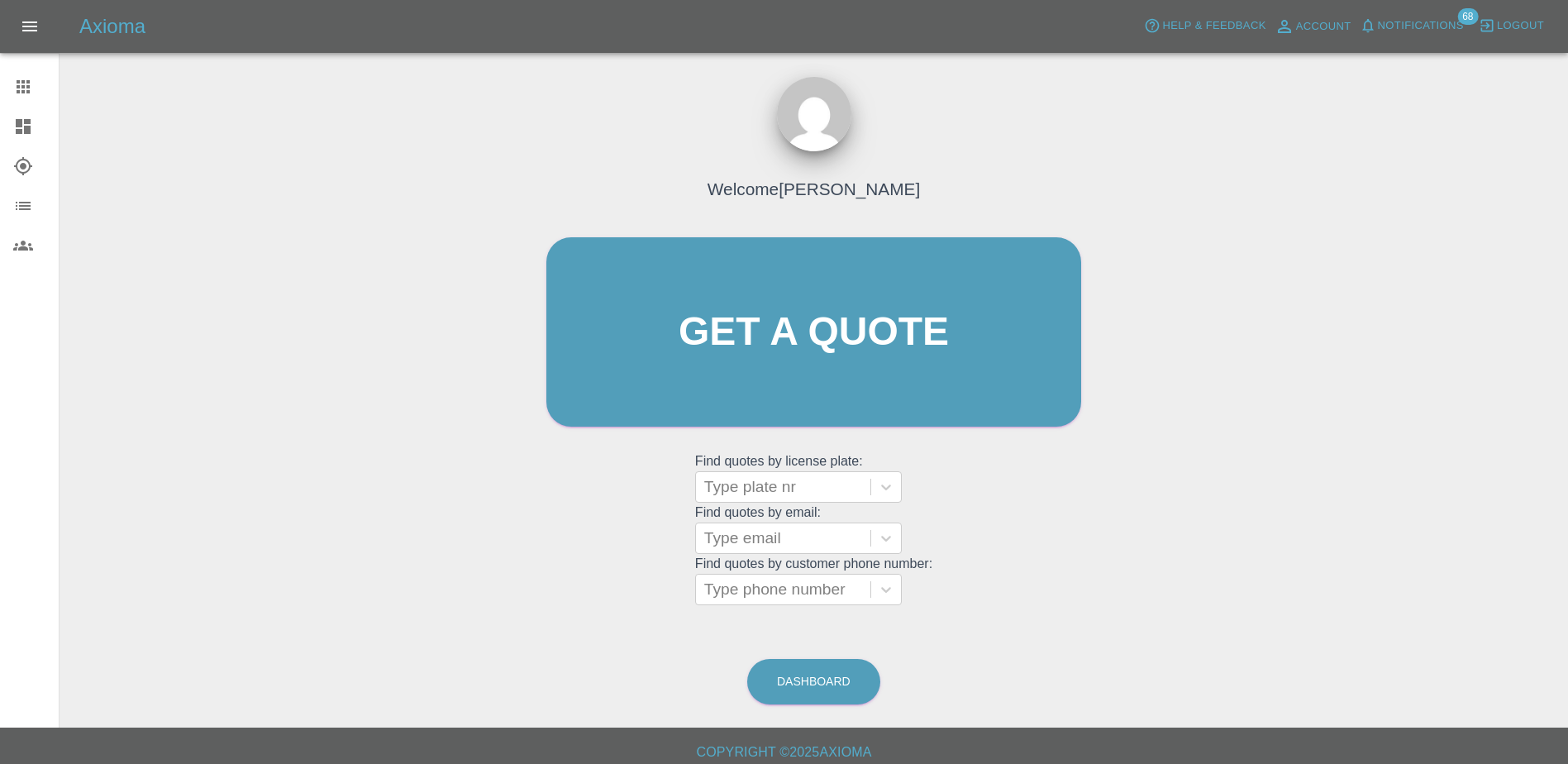
click at [751, 486] on div at bounding box center [782, 487] width 158 height 23
type input "DT25VGG"
click at [1333, 107] on main "Welcome [PERSON_NAME] Get a quote Get a quote Find quotes by license plate: Typ…" at bounding box center [784, 363] width 1568 height 728
click at [11, 89] on link "Claims" at bounding box center [29, 86] width 59 height 40
click at [803, 481] on div at bounding box center [782, 487] width 158 height 23
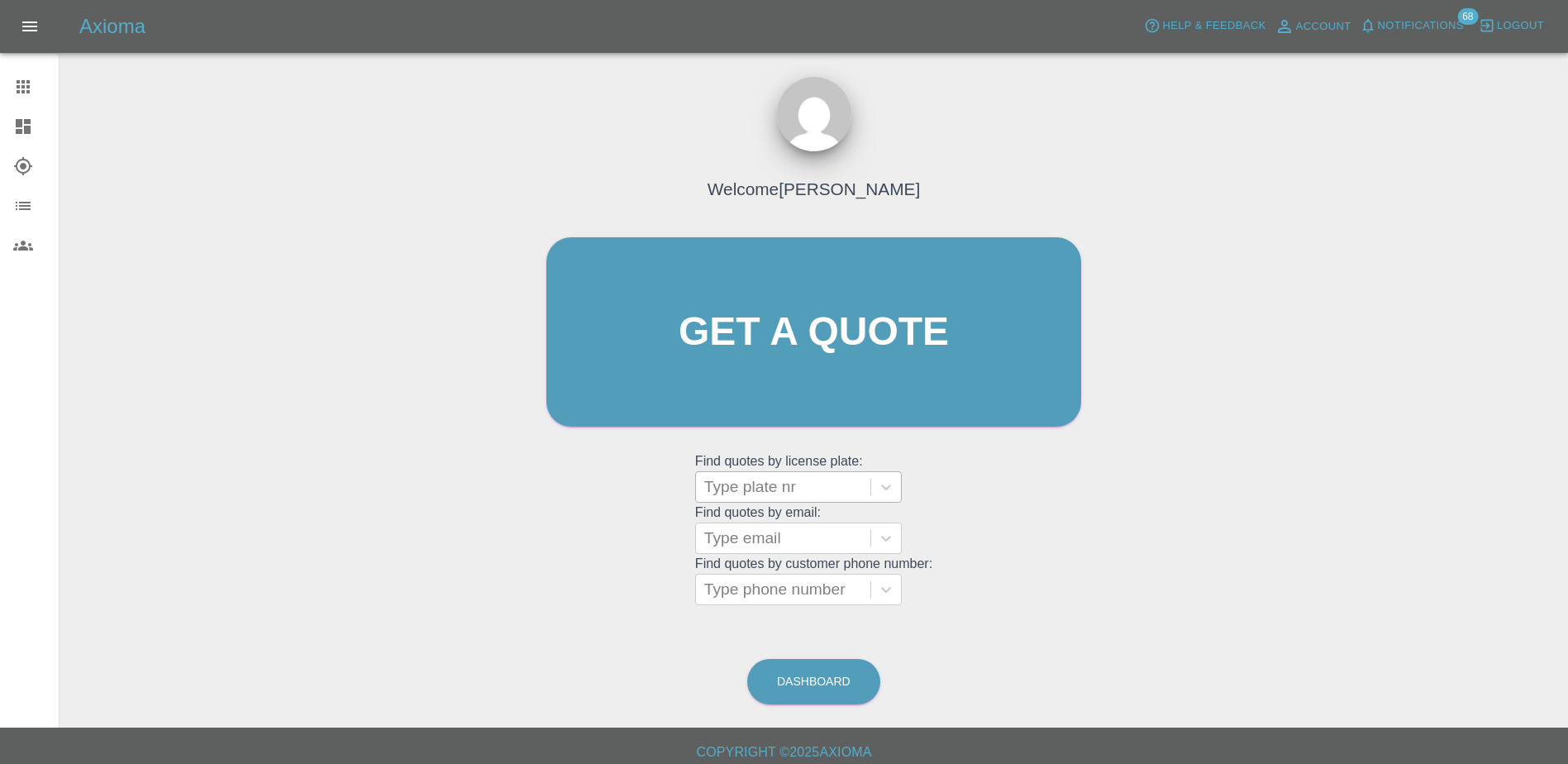
click at [761, 488] on div at bounding box center [782, 487] width 158 height 23
paste input "DT25 VGG"
type input "DT25 VGG"
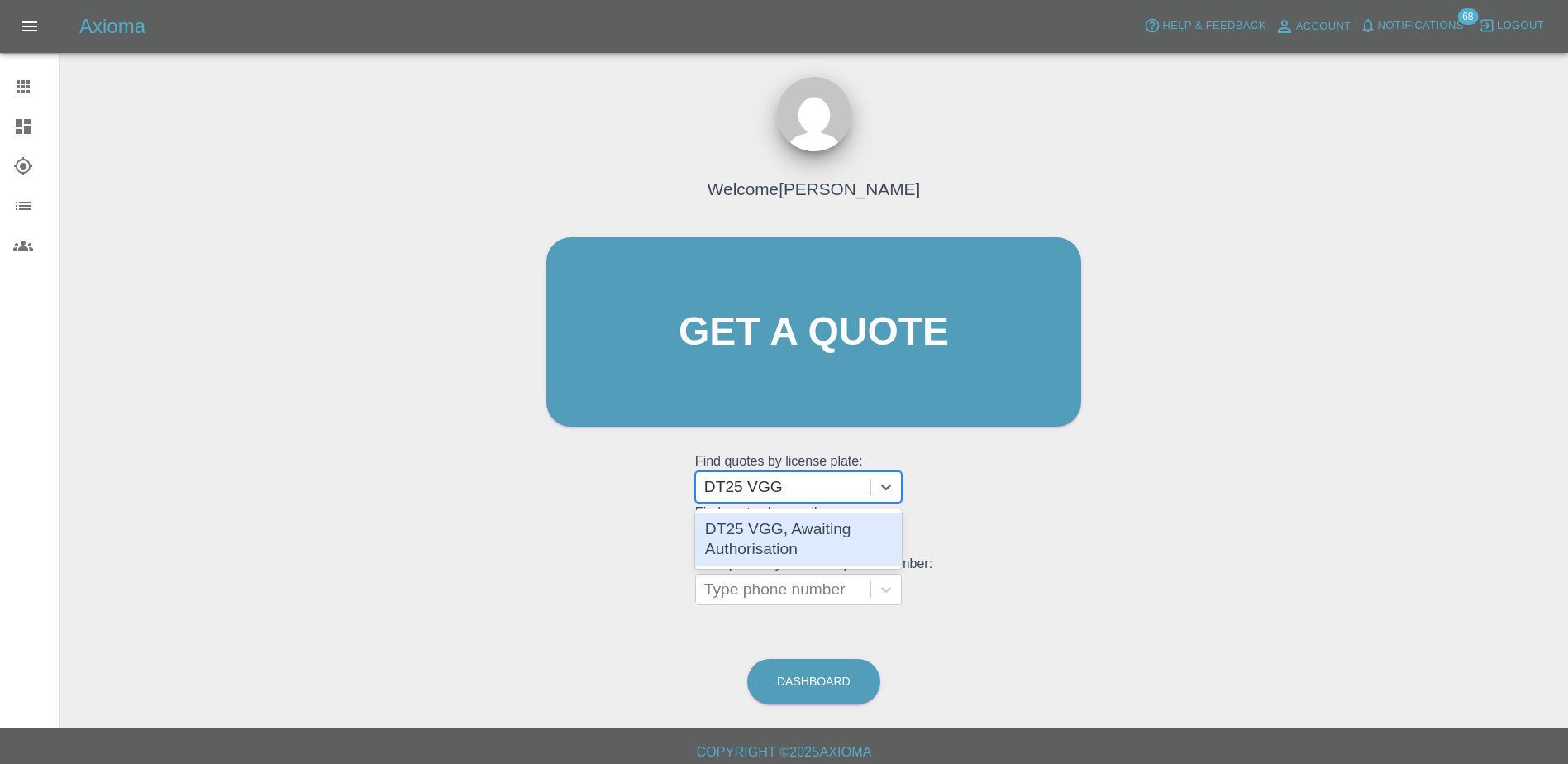
click at [806, 521] on div "DT25 VGG, Awaiting Authorisation" at bounding box center [798, 539] width 206 height 53
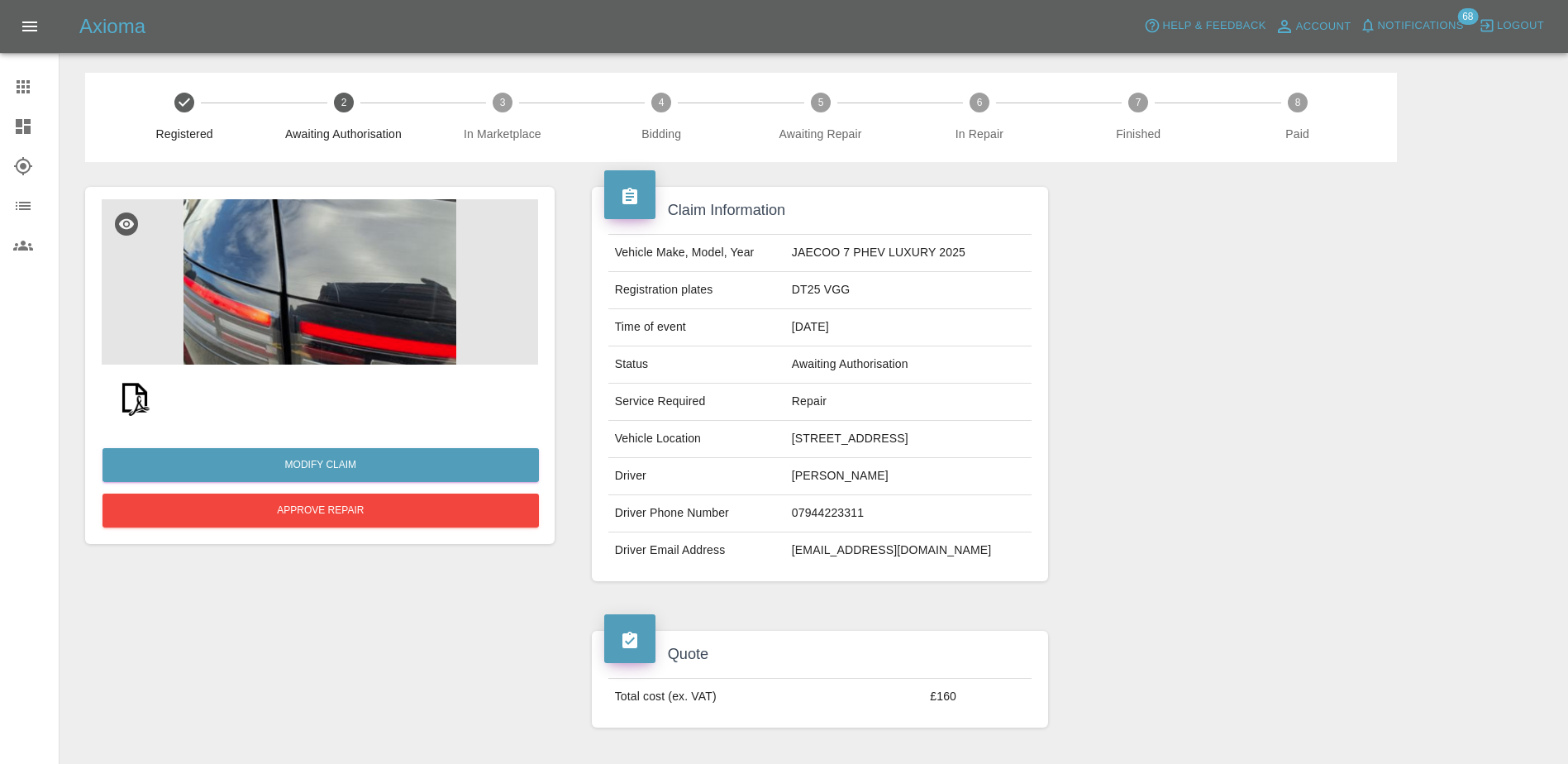
click at [378, 282] on img at bounding box center [319, 281] width 437 height 165
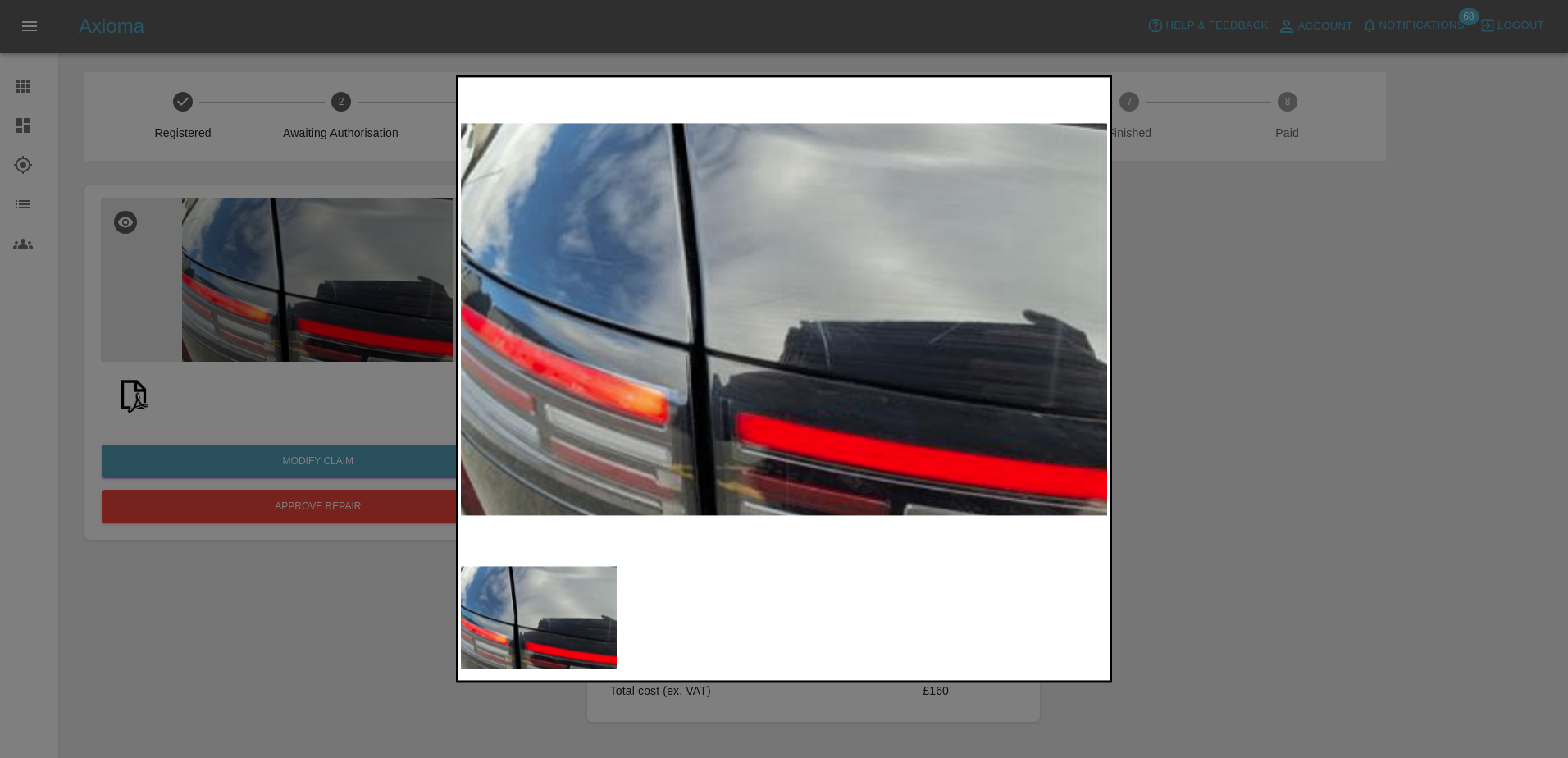
click at [1282, 439] on div at bounding box center [784, 379] width 1568 height 758
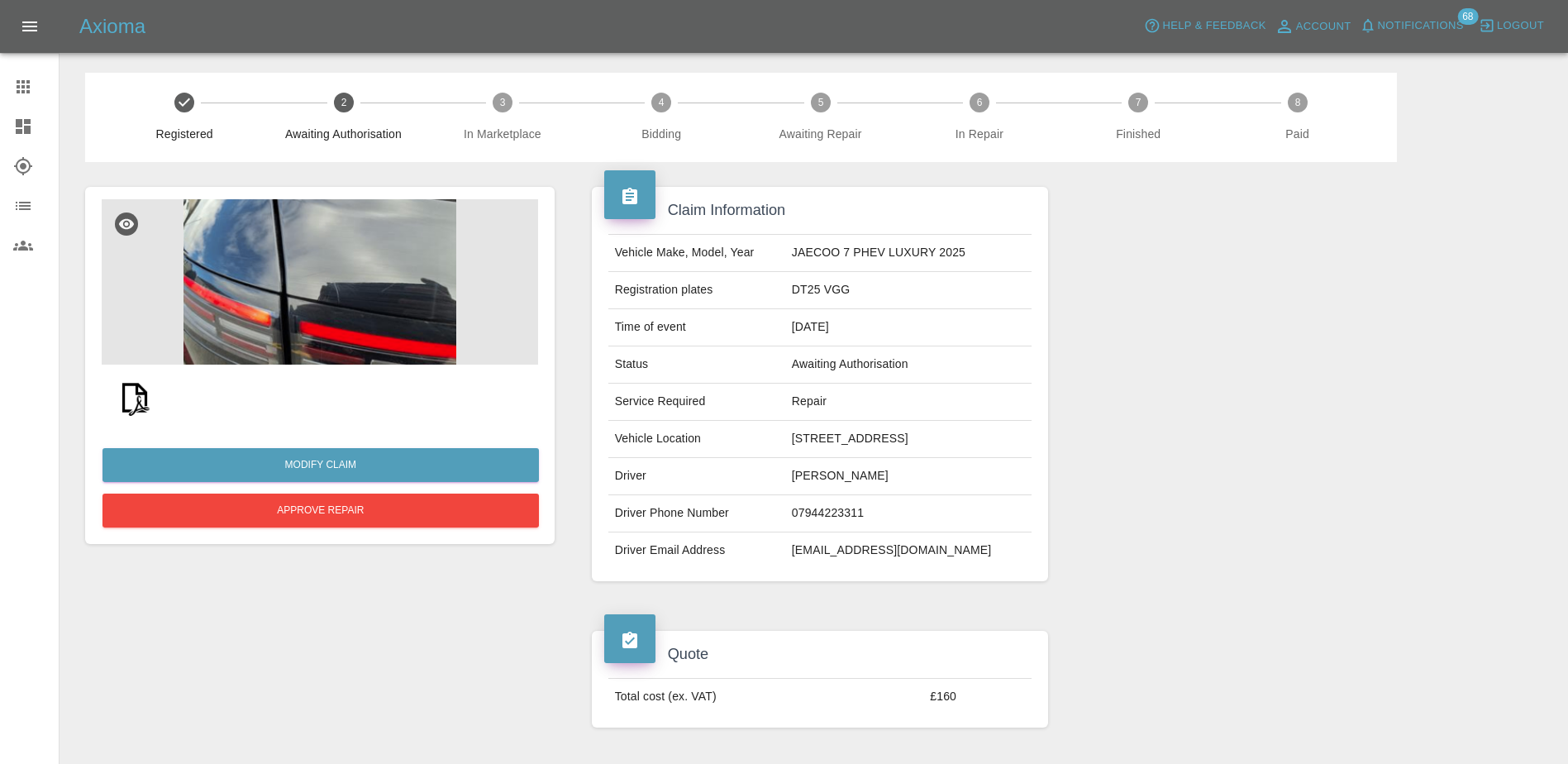
drag, startPoint x: 1360, startPoint y: 163, endPoint x: 1349, endPoint y: 165, distance: 11.2
click at [1360, 163] on div at bounding box center [1301, 384] width 482 height 444
